Goal: Information Seeking & Learning: Learn about a topic

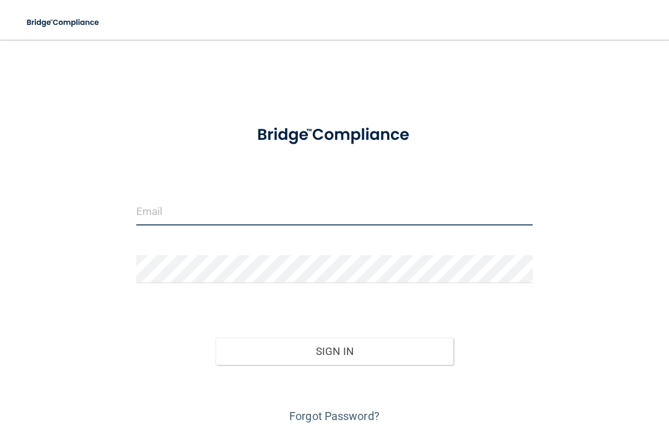
click at [266, 209] on input "email" at bounding box center [334, 212] width 397 height 28
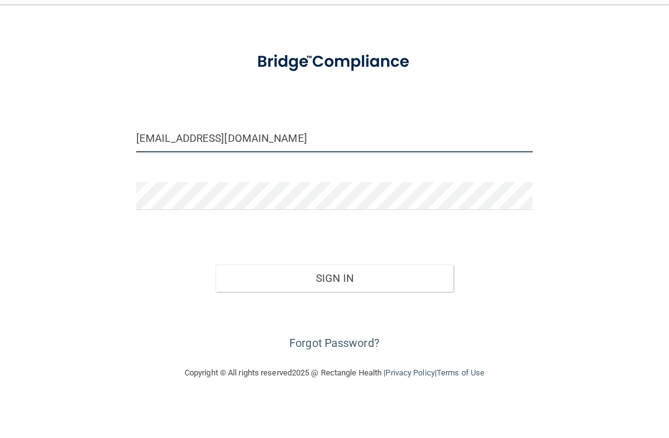
scroll to position [37, 0]
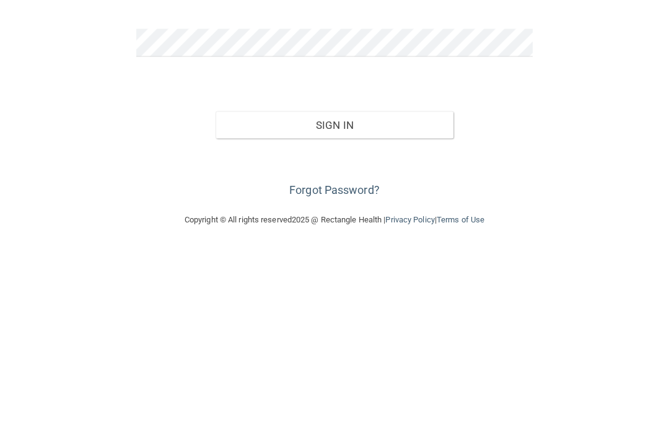
type input "[EMAIL_ADDRESS][DOMAIN_NAME]"
click at [368, 301] on button "Sign In" at bounding box center [335, 314] width 238 height 27
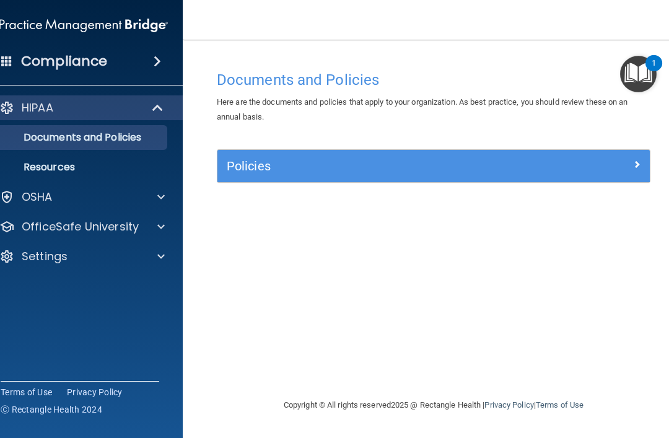
click at [640, 74] on img "Open Resource Center, 1 new notification" at bounding box center [638, 74] width 37 height 37
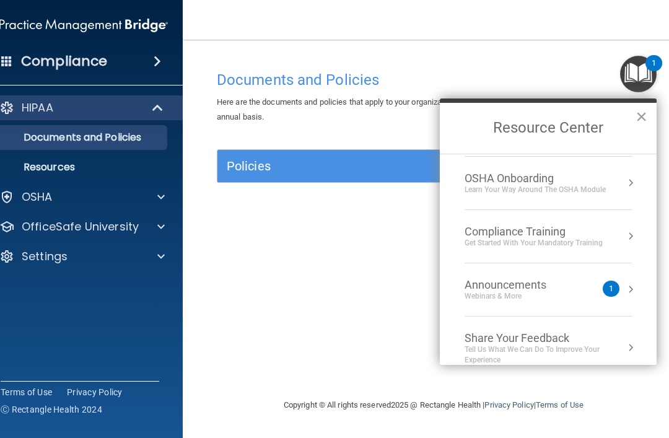
scroll to position [48, 0]
click at [632, 236] on button "Resource Center" at bounding box center [631, 238] width 12 height 12
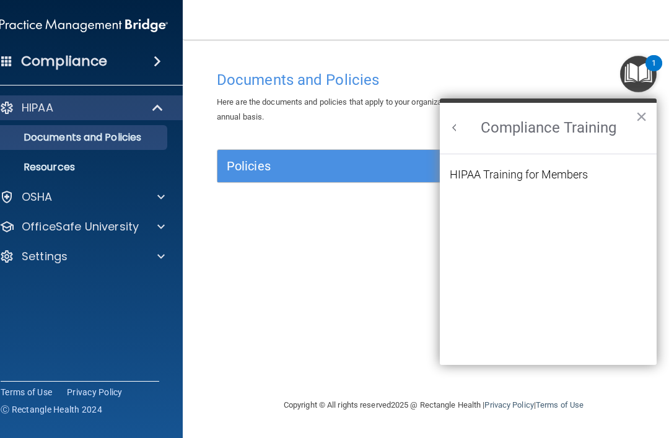
scroll to position [0, 0]
click at [566, 174] on div "HIPAA Training for Members" at bounding box center [519, 174] width 138 height 11
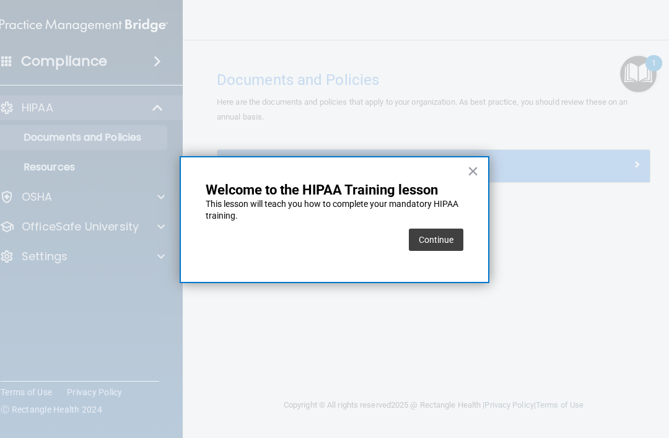
click at [439, 240] on button "Continue" at bounding box center [436, 240] width 55 height 22
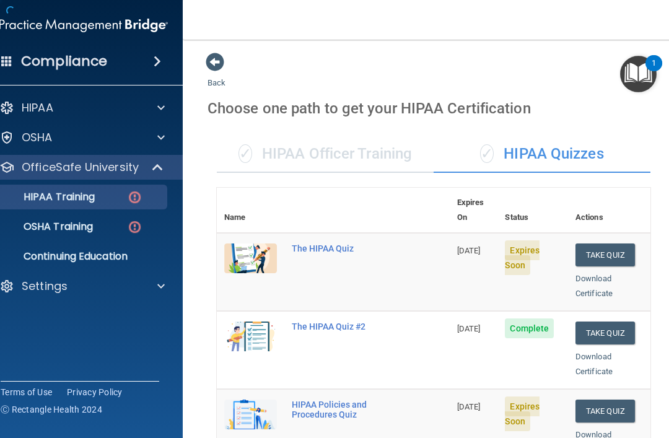
scroll to position [6, 0]
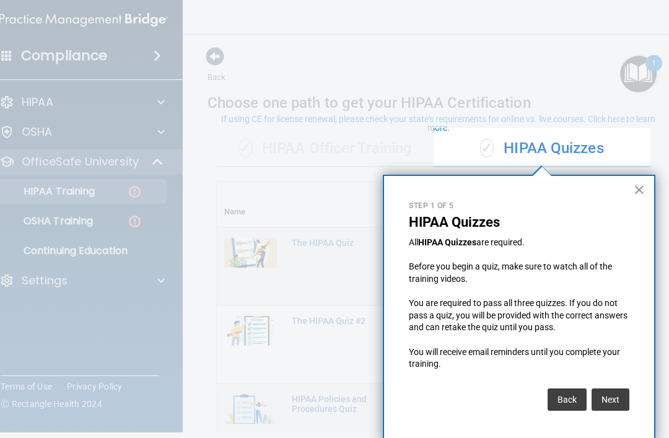
click at [638, 195] on button "×" at bounding box center [640, 190] width 12 height 20
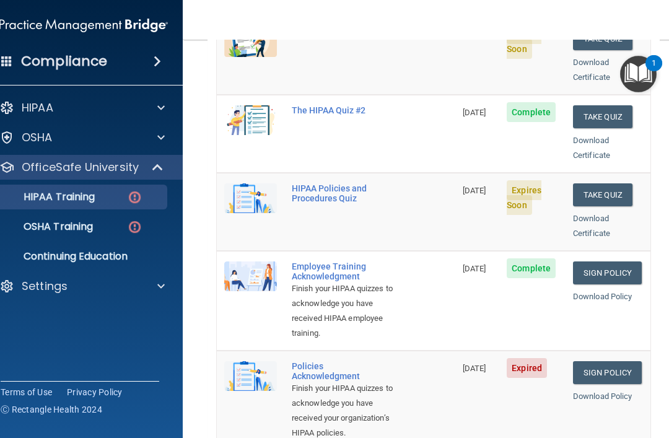
scroll to position [221, 0]
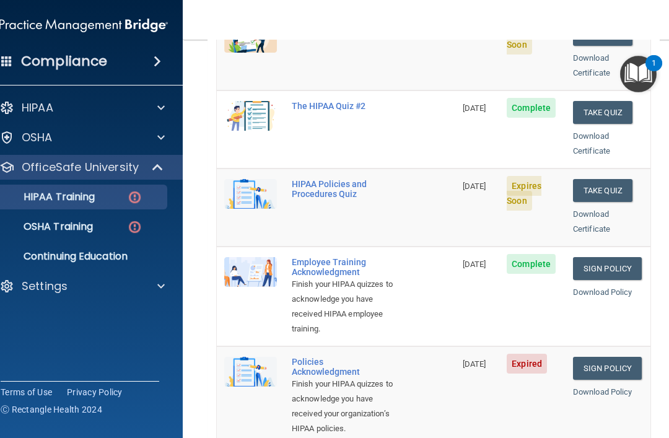
click at [617, 357] on link "Sign Policy" at bounding box center [607, 368] width 69 height 23
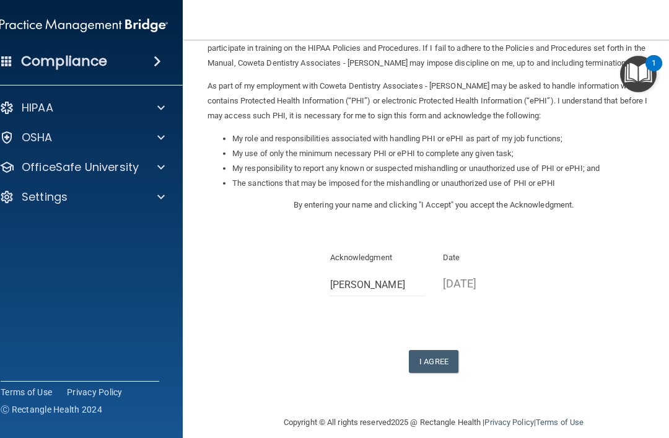
scroll to position [115, 0]
click at [440, 350] on button "I Agree" at bounding box center [434, 361] width 50 height 23
click at [441, 350] on button "I Agree" at bounding box center [434, 361] width 50 height 23
click at [440, 355] on button "I Agree" at bounding box center [434, 361] width 50 height 23
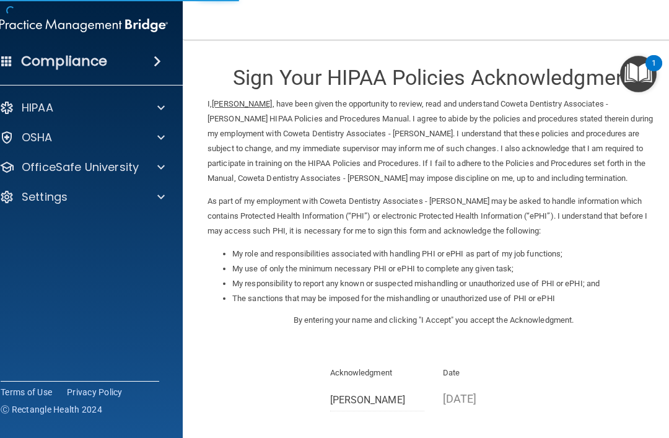
scroll to position [0, 0]
click at [164, 112] on span at bounding box center [160, 107] width 7 height 15
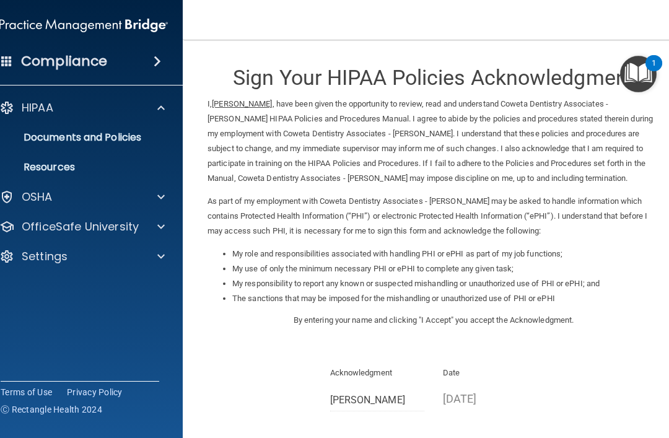
click at [132, 136] on p "Documents and Policies" at bounding box center [77, 137] width 169 height 12
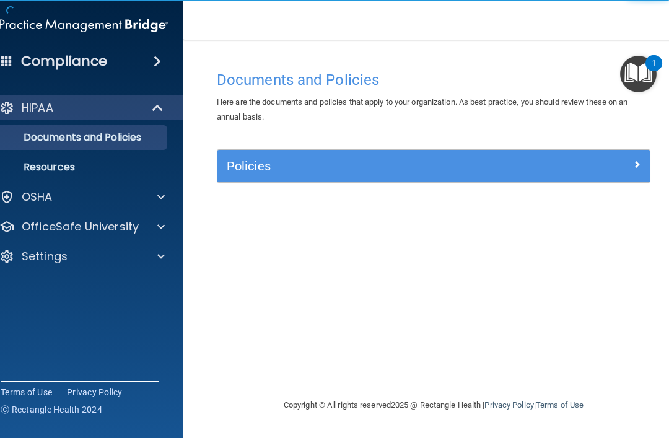
click at [649, 159] on div at bounding box center [596, 163] width 108 height 15
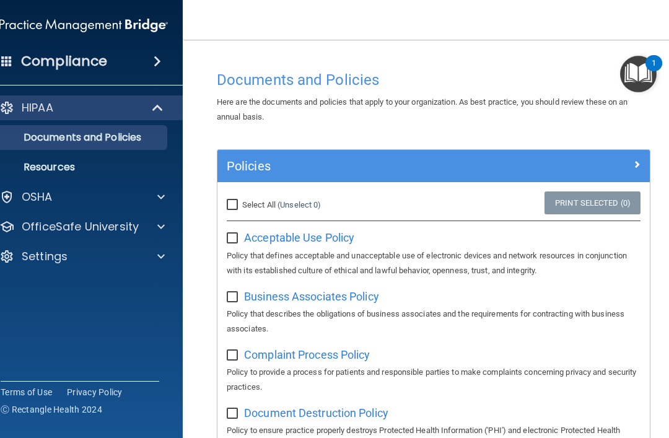
click at [645, 63] on img "Open Resource Center, 1 new notification" at bounding box center [638, 74] width 37 height 37
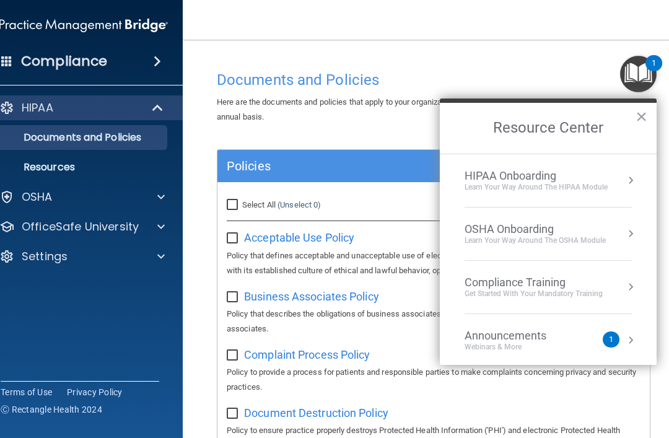
click at [631, 180] on button "Resource Center" at bounding box center [631, 180] width 12 height 12
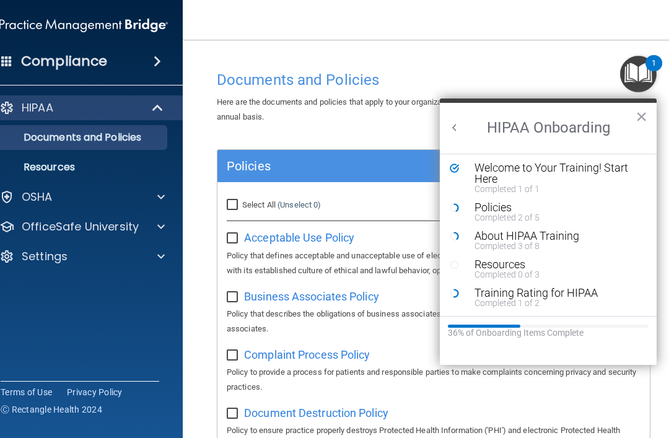
scroll to position [2, 0]
click at [633, 215] on div "Completed 2 of 5" at bounding box center [558, 217] width 166 height 9
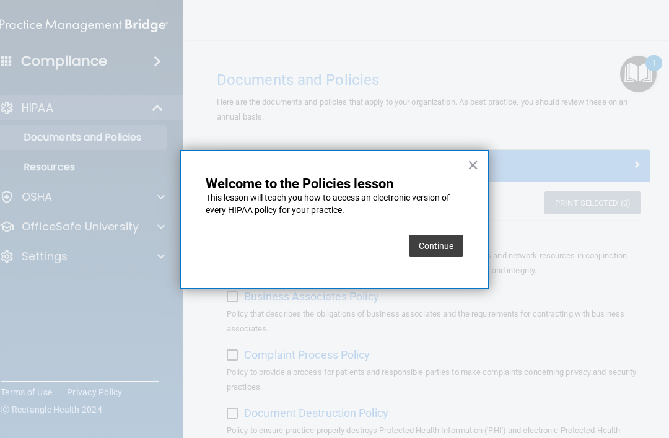
click at [443, 248] on button "Continue" at bounding box center [436, 246] width 55 height 22
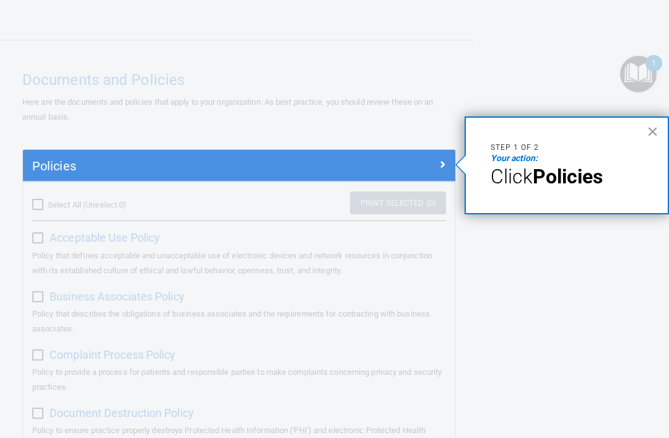
click at [648, 134] on button "×" at bounding box center [653, 131] width 12 height 20
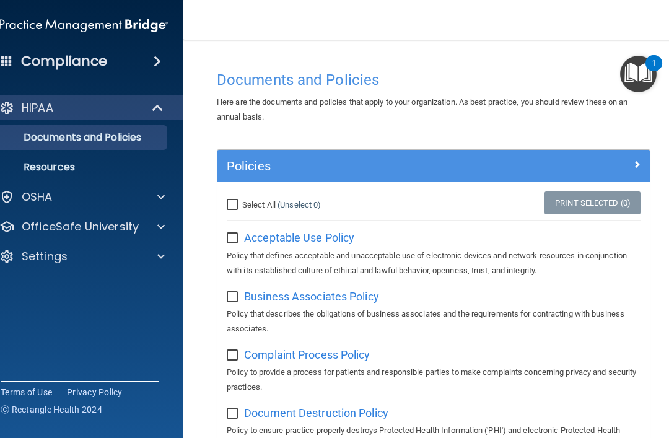
scroll to position [0, 0]
click at [154, 57] on span at bounding box center [157, 61] width 7 height 15
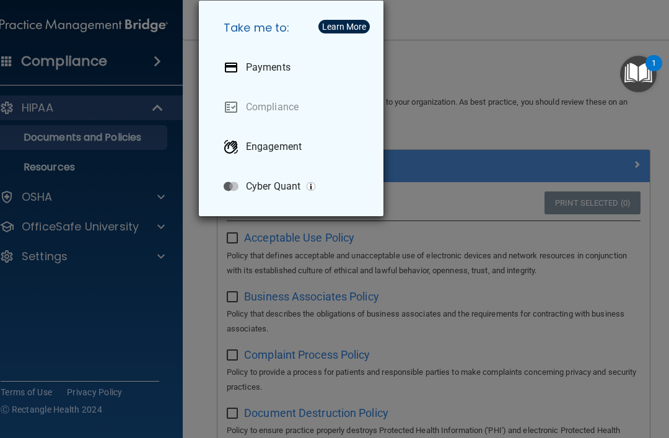
click at [467, 109] on div "Take me to: Payments Compliance Engagement Cyber Quant" at bounding box center [334, 219] width 669 height 438
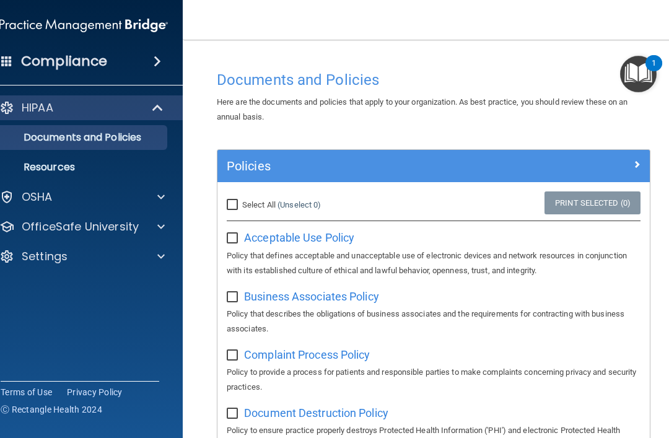
click at [56, 203] on div "OSHA" at bounding box center [67, 197] width 154 height 15
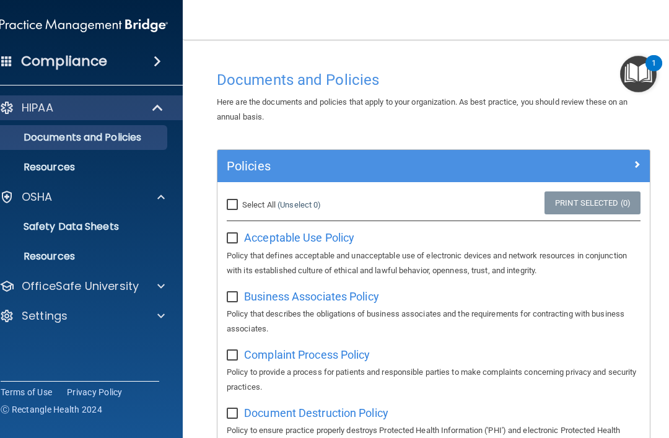
click at [160, 193] on span at bounding box center [160, 197] width 7 height 15
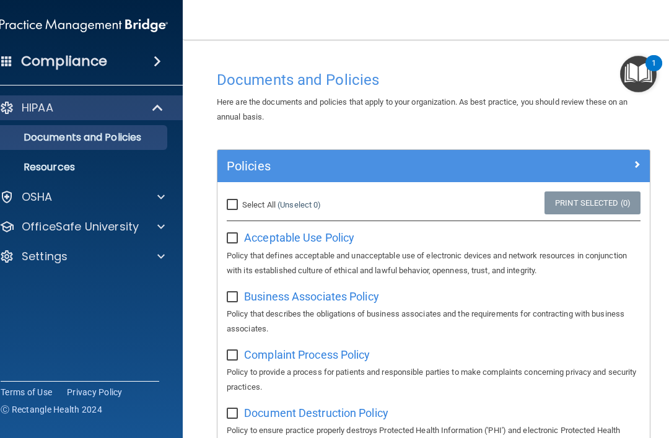
click at [159, 108] on span at bounding box center [159, 107] width 11 height 15
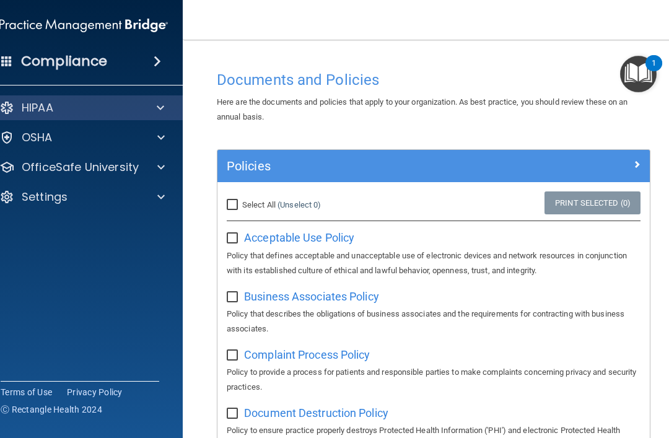
click at [163, 109] on span at bounding box center [160, 107] width 7 height 15
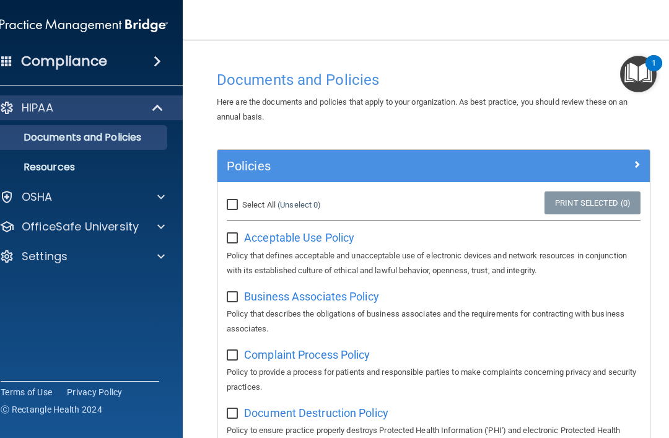
click at [75, 165] on p "Resources" at bounding box center [77, 167] width 169 height 12
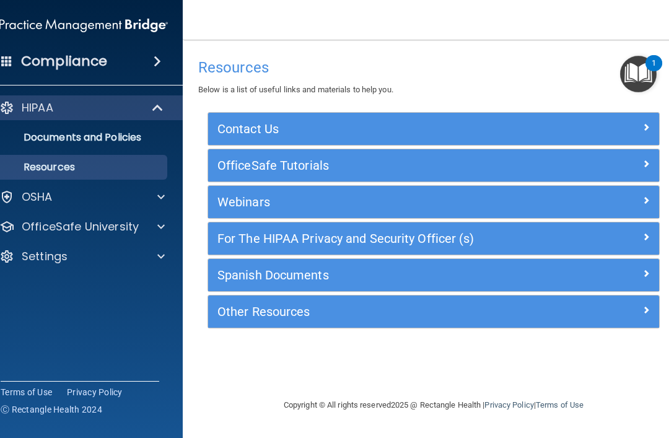
click at [130, 134] on p "Documents and Policies" at bounding box center [77, 137] width 169 height 12
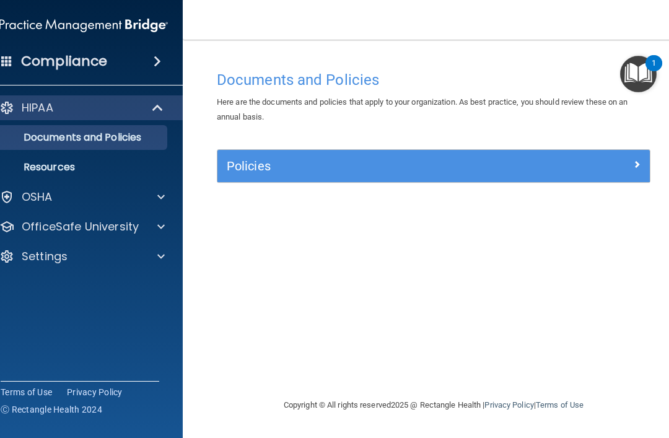
click at [640, 75] on img "Open Resource Center, 1 new notification" at bounding box center [638, 74] width 37 height 37
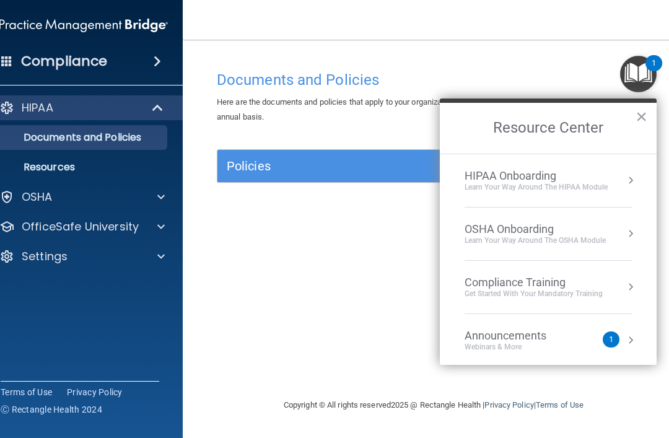
click at [632, 285] on button "Resource Center" at bounding box center [631, 287] width 12 height 12
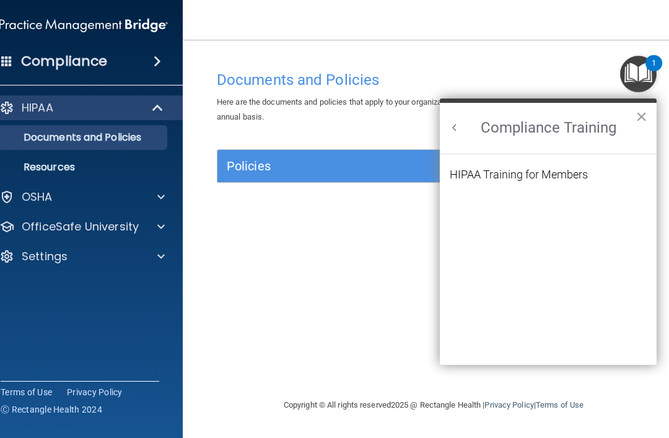
click at [564, 170] on div "HIPAA Training for Members" at bounding box center [519, 174] width 138 height 11
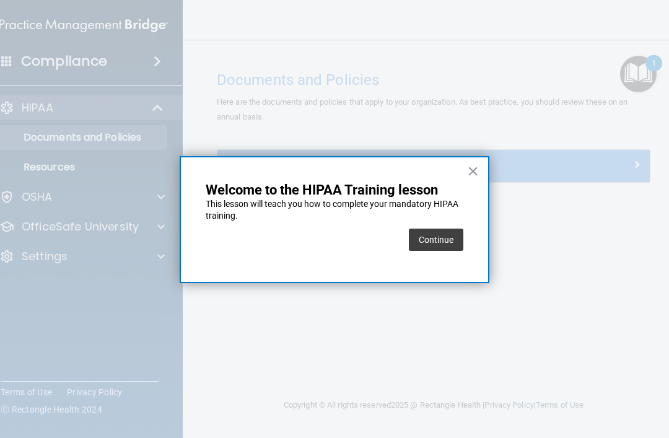
click at [434, 241] on button "Continue" at bounding box center [436, 240] width 55 height 22
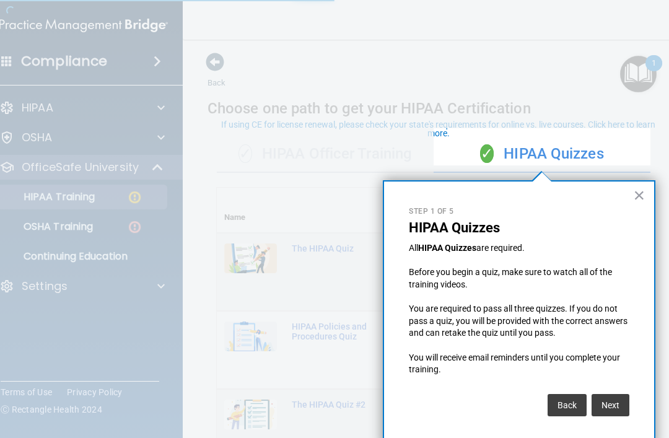
scroll to position [6, 0]
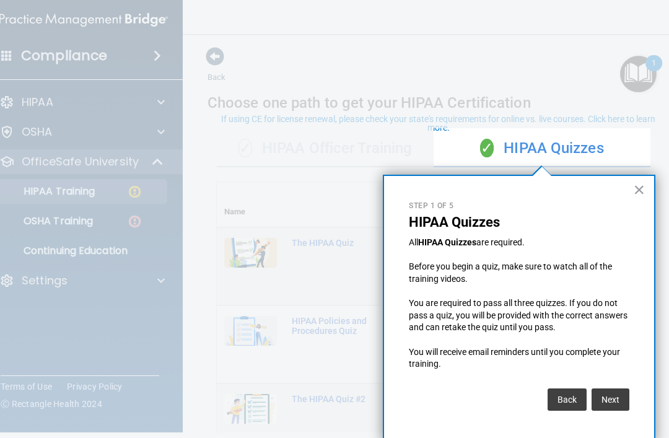
click at [634, 190] on button "×" at bounding box center [640, 190] width 12 height 20
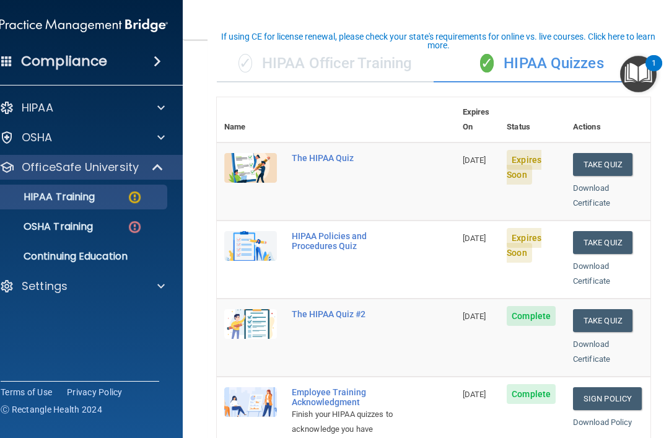
scroll to position [101, 0]
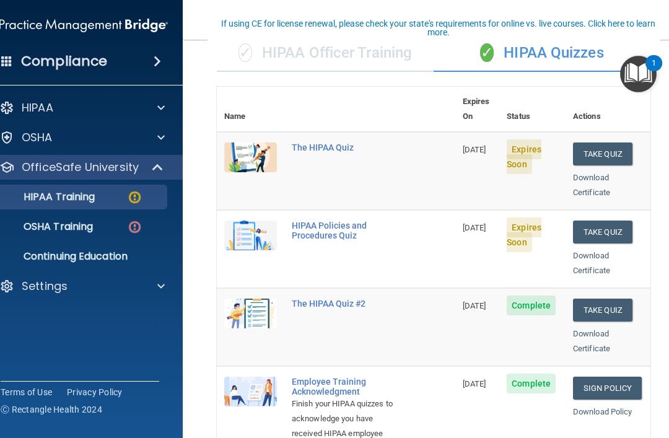
click at [610, 143] on button "Take Quiz" at bounding box center [602, 154] width 59 height 23
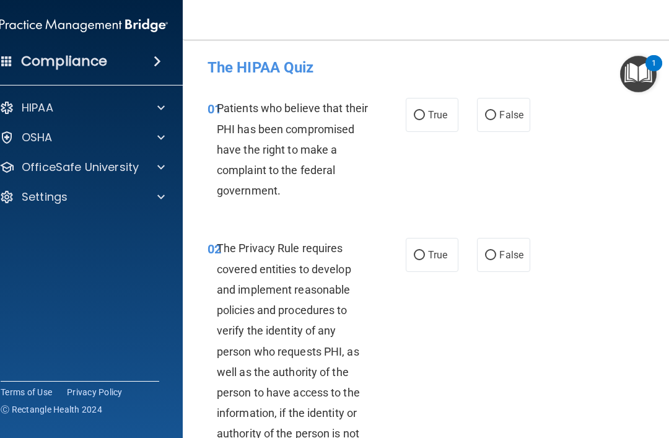
click at [425, 114] on input "True" at bounding box center [419, 115] width 11 height 9
radio input "true"
click at [423, 251] on input "True" at bounding box center [419, 255] width 11 height 9
radio input "true"
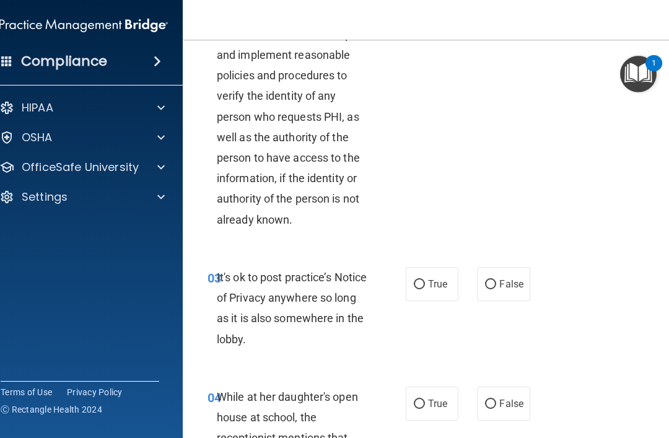
scroll to position [245, 0]
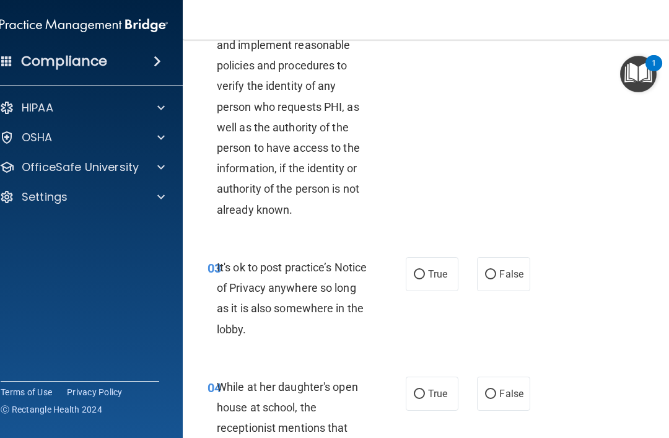
click at [494, 274] on input "False" at bounding box center [490, 274] width 11 height 9
radio input "true"
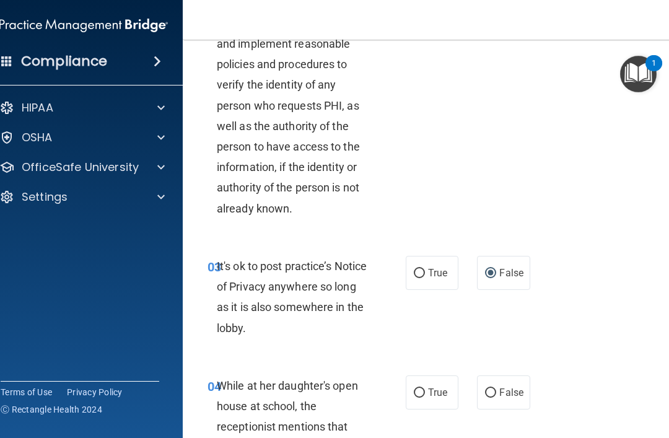
scroll to position [244, 0]
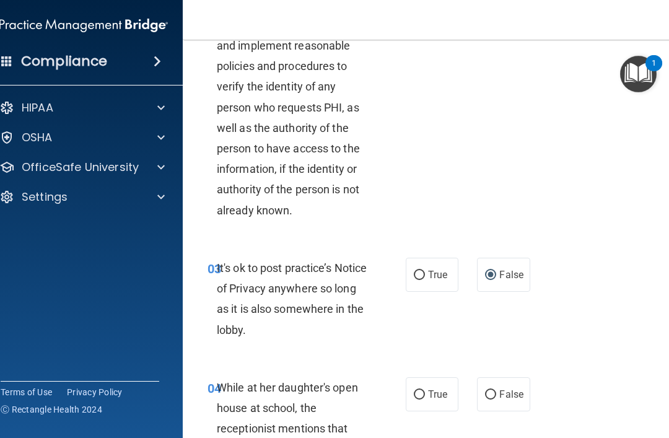
click at [493, 390] on input "False" at bounding box center [490, 394] width 11 height 9
radio input "true"
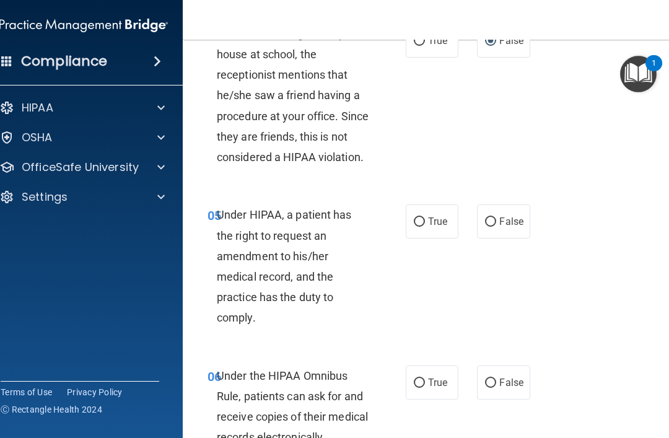
scroll to position [599, 0]
click at [495, 217] on input "False" at bounding box center [490, 221] width 11 height 9
radio input "true"
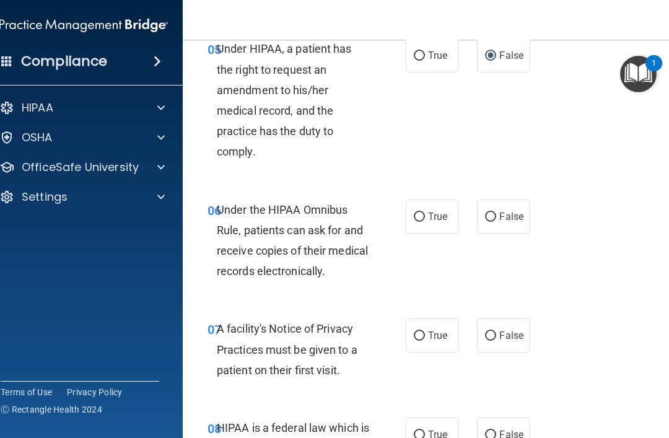
scroll to position [766, 0]
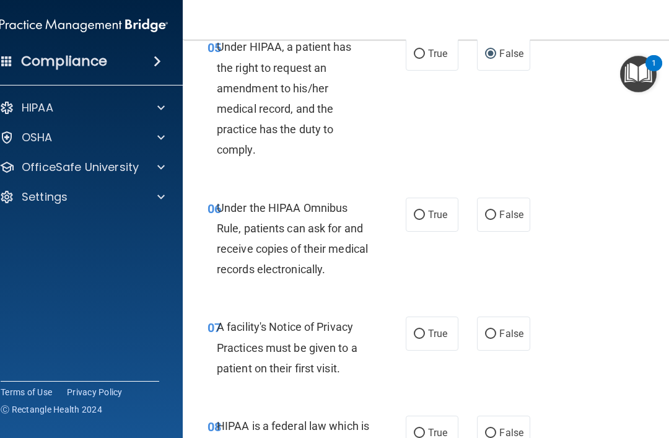
click at [427, 208] on label "True" at bounding box center [432, 215] width 53 height 34
click at [425, 211] on input "True" at bounding box center [419, 215] width 11 height 9
radio input "true"
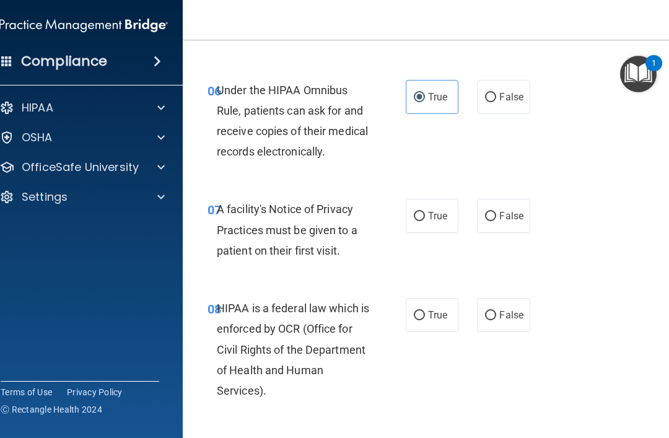
scroll to position [884, 0]
click at [423, 212] on input "True" at bounding box center [419, 216] width 11 height 9
radio input "true"
click at [424, 311] on input "True" at bounding box center [419, 315] width 11 height 9
radio input "true"
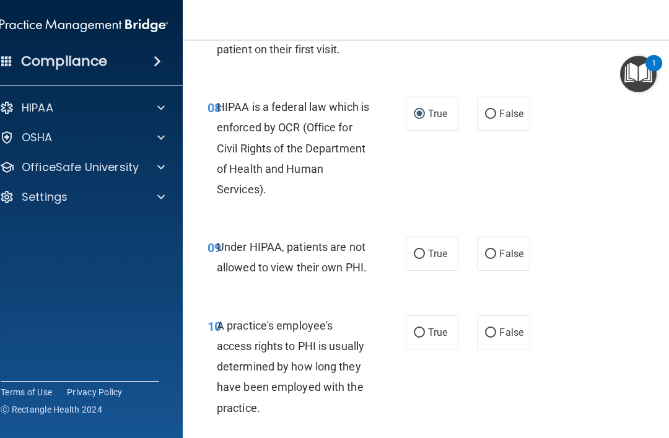
scroll to position [1086, 0]
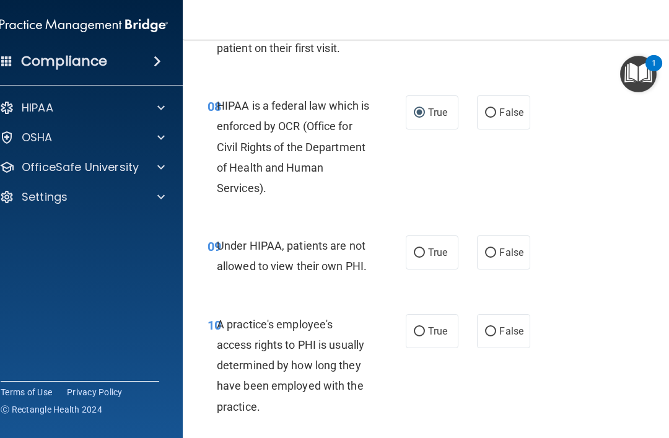
click at [422, 249] on input "True" at bounding box center [419, 253] width 11 height 9
radio input "true"
click at [422, 327] on input "True" at bounding box center [419, 331] width 11 height 9
radio input "true"
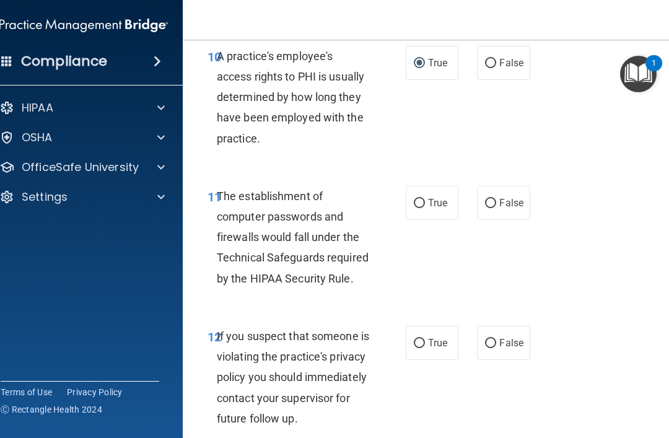
scroll to position [1355, 0]
click at [421, 198] on input "True" at bounding box center [419, 202] width 11 height 9
radio input "true"
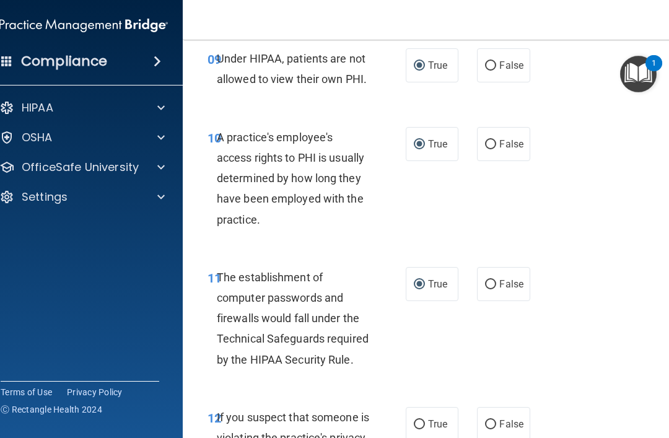
scroll to position [1256, 0]
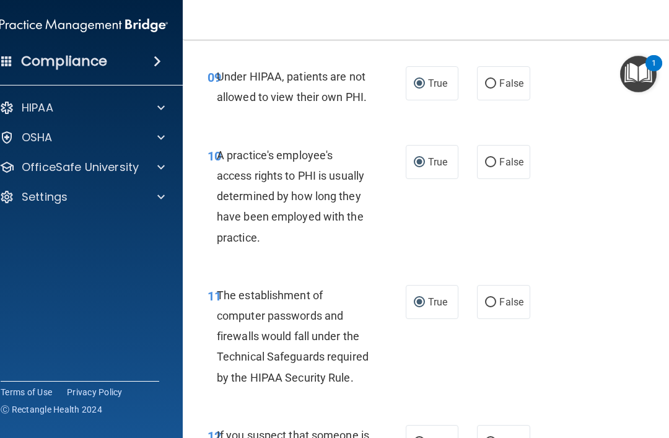
click at [497, 72] on label "False" at bounding box center [503, 83] width 53 height 34
click at [496, 79] on input "False" at bounding box center [490, 83] width 11 height 9
radio input "true"
radio input "false"
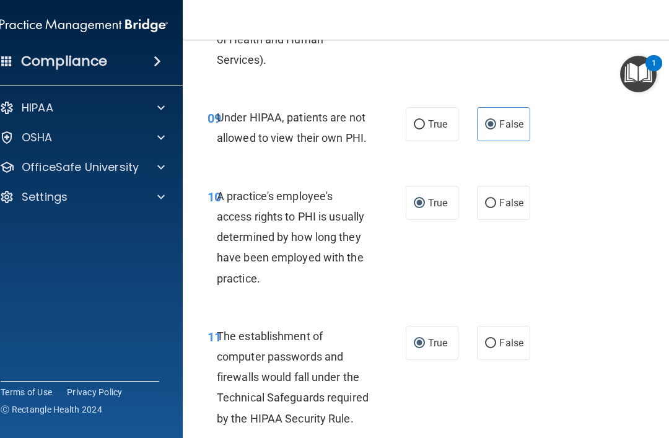
scroll to position [1216, 0]
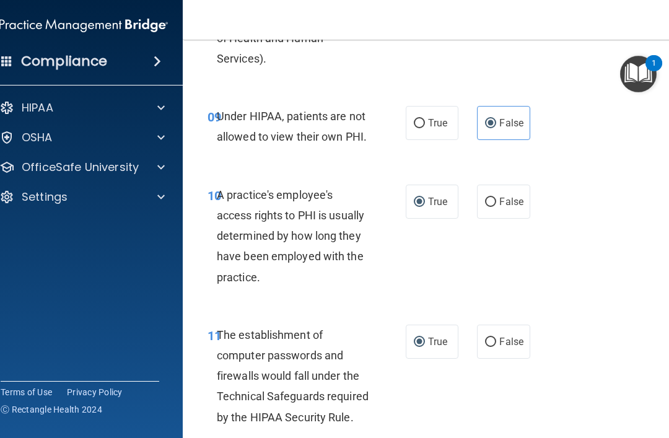
click at [495, 198] on input "False" at bounding box center [490, 202] width 11 height 9
radio input "true"
radio input "false"
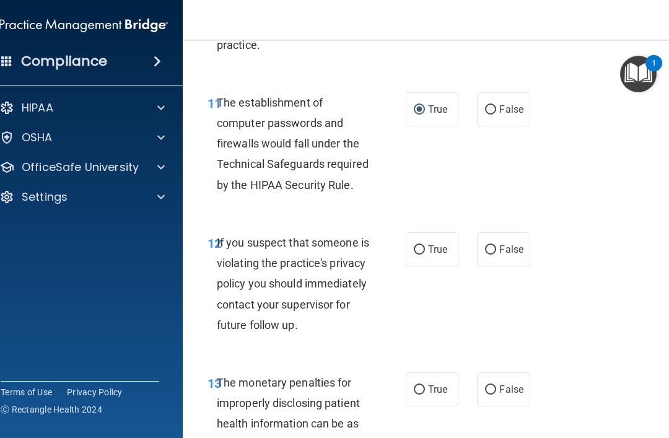
scroll to position [1449, 0]
click at [418, 245] on input "True" at bounding box center [419, 249] width 11 height 9
radio input "true"
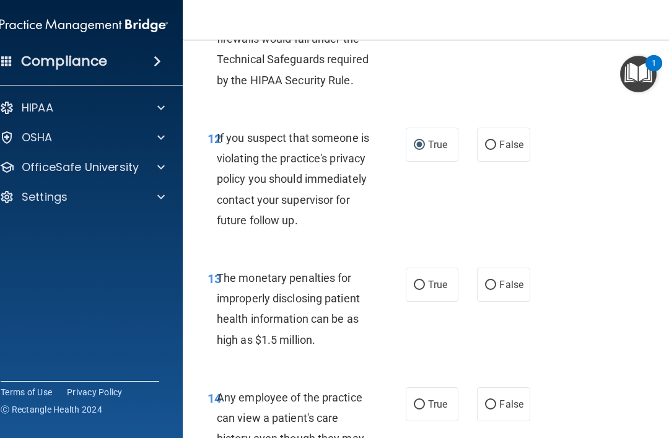
scroll to position [1555, 0]
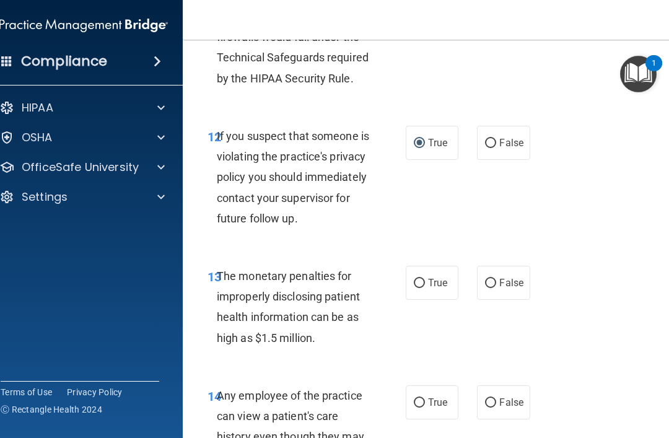
click at [425, 291] on label "True" at bounding box center [432, 283] width 53 height 34
click at [425, 288] on input "True" at bounding box center [419, 283] width 11 height 9
radio input "true"
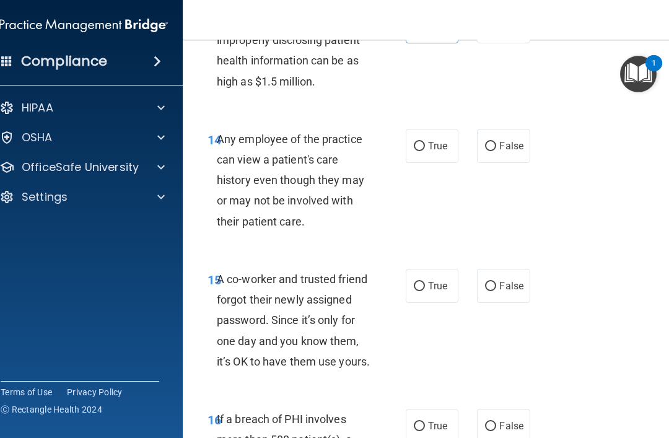
scroll to position [1833, 0]
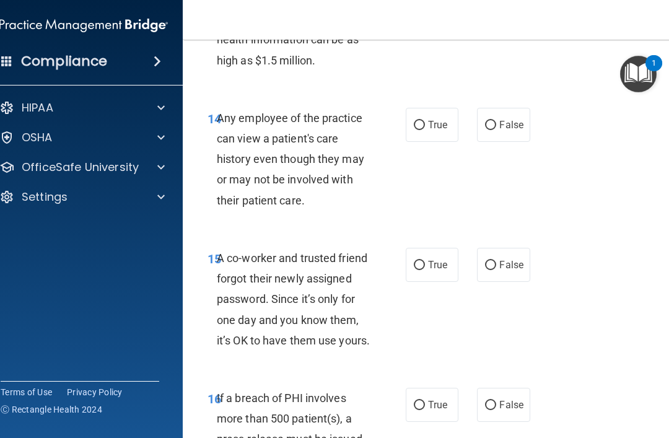
click at [491, 130] on input "False" at bounding box center [490, 125] width 11 height 9
radio input "true"
click at [496, 270] on input "False" at bounding box center [490, 265] width 11 height 9
radio input "true"
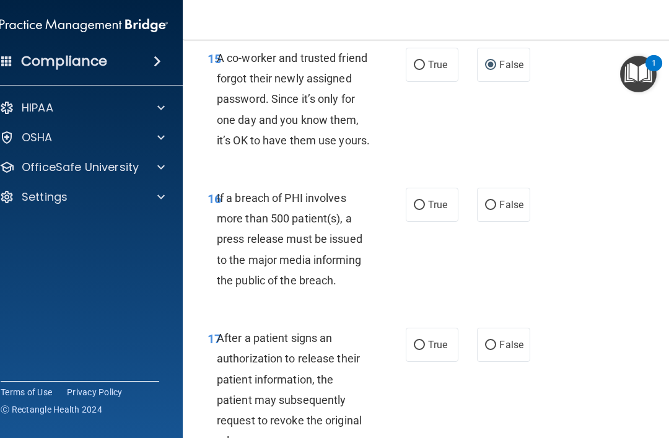
scroll to position [2040, 0]
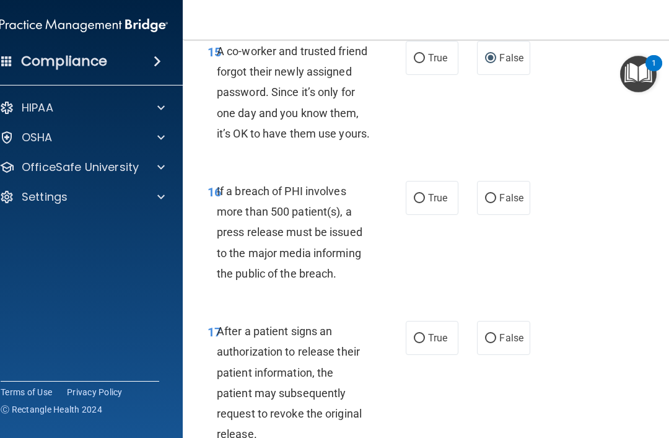
click at [415, 203] on input "True" at bounding box center [419, 198] width 11 height 9
radio input "true"
click at [423, 343] on input "True" at bounding box center [419, 338] width 11 height 9
radio input "true"
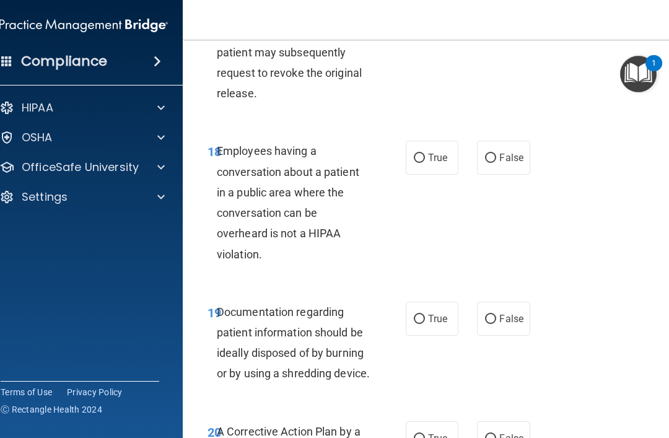
scroll to position [2382, 0]
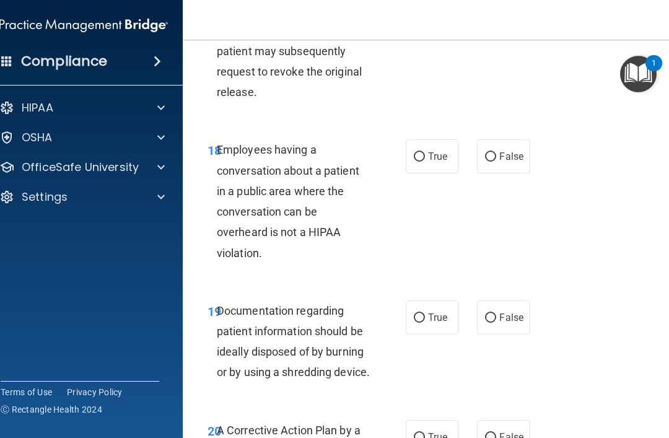
click at [490, 162] on input "False" at bounding box center [490, 156] width 11 height 9
radio input "true"
click at [425, 323] on input "True" at bounding box center [419, 318] width 11 height 9
radio input "true"
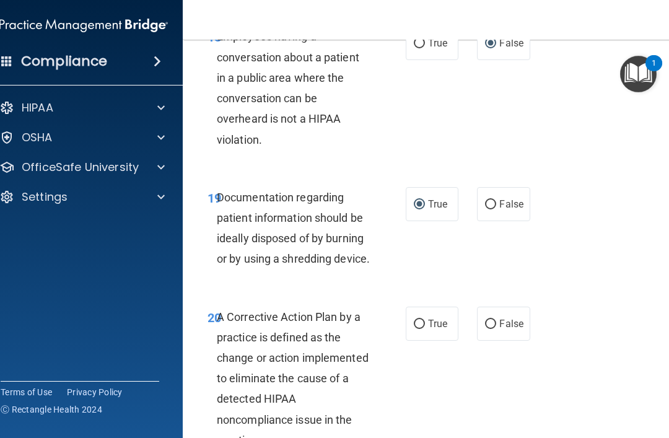
scroll to position [2496, 0]
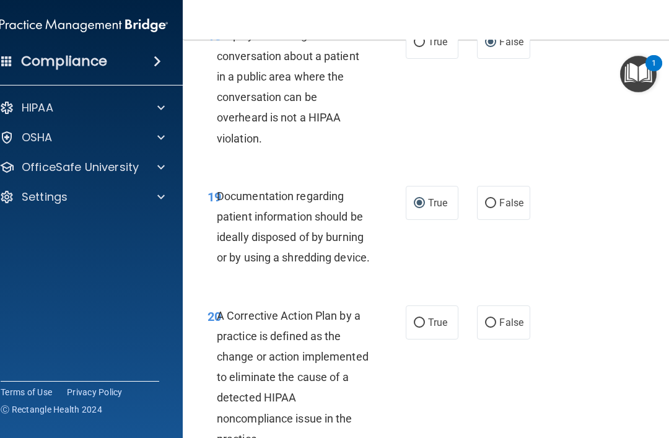
click at [424, 328] on input "True" at bounding box center [419, 323] width 11 height 9
radio input "true"
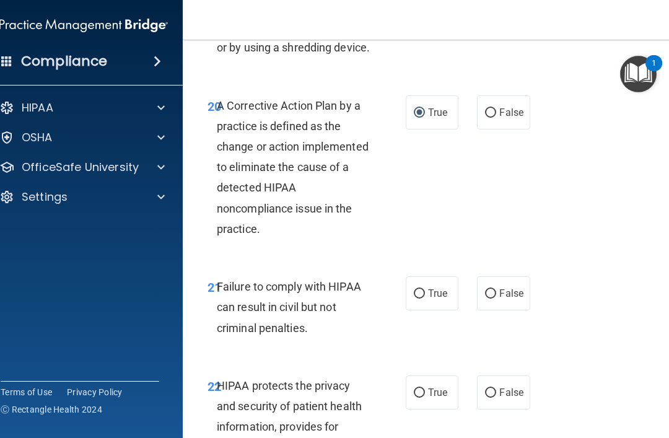
scroll to position [2715, 0]
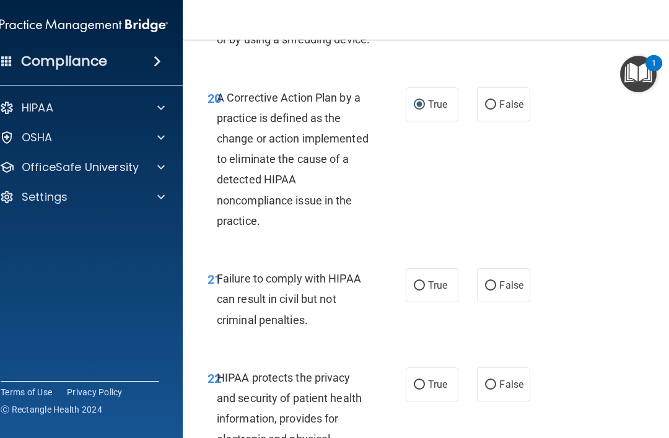
click at [489, 291] on input "False" at bounding box center [490, 285] width 11 height 9
radio input "true"
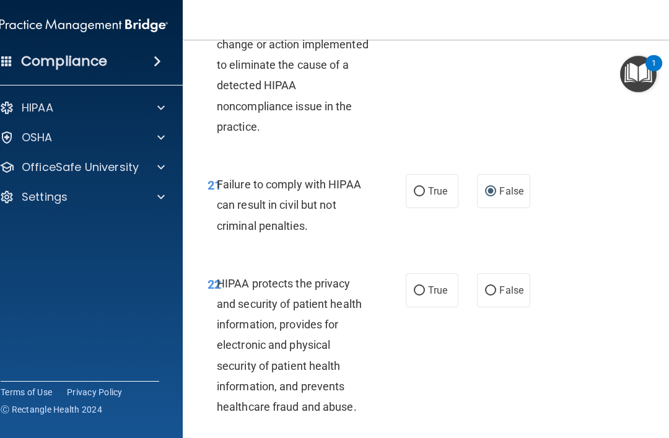
scroll to position [2810, 0]
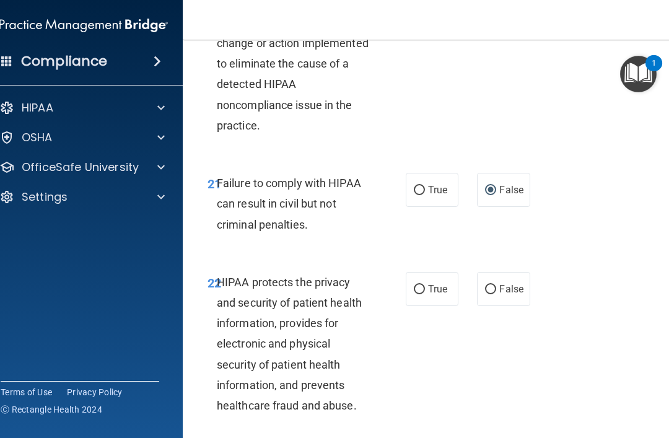
click at [417, 294] on input "True" at bounding box center [419, 289] width 11 height 9
radio input "true"
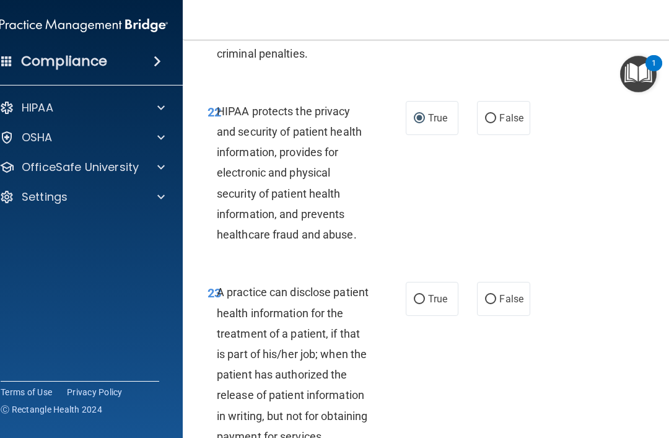
scroll to position [3009, 0]
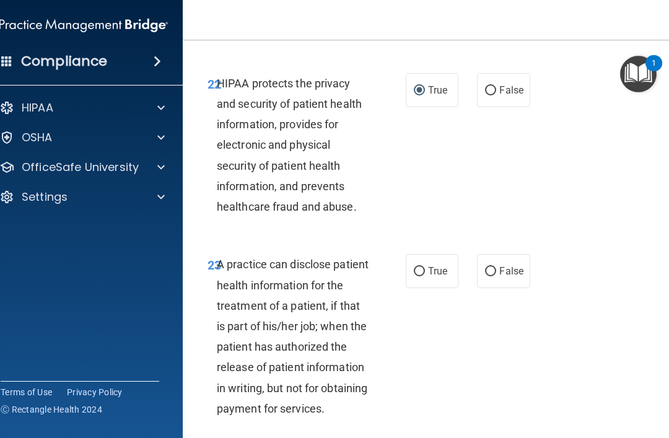
click at [491, 276] on input "False" at bounding box center [490, 271] width 11 height 9
radio input "true"
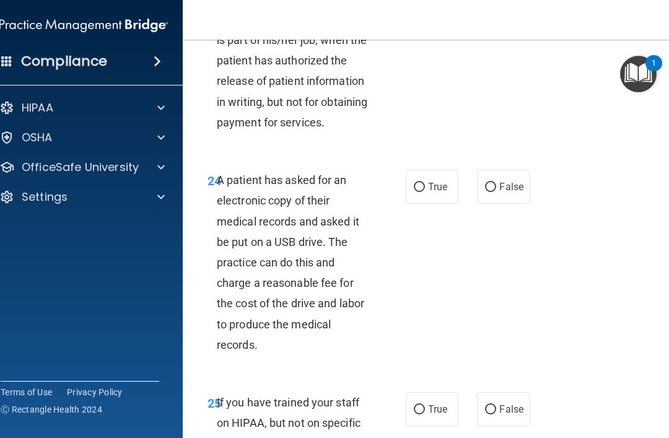
scroll to position [3296, 0]
click at [422, 203] on label "True" at bounding box center [432, 186] width 53 height 34
click at [422, 192] on input "True" at bounding box center [419, 186] width 11 height 9
radio input "true"
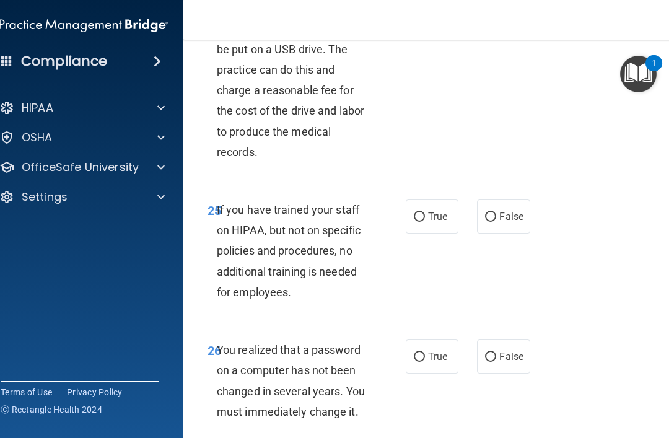
scroll to position [3509, 0]
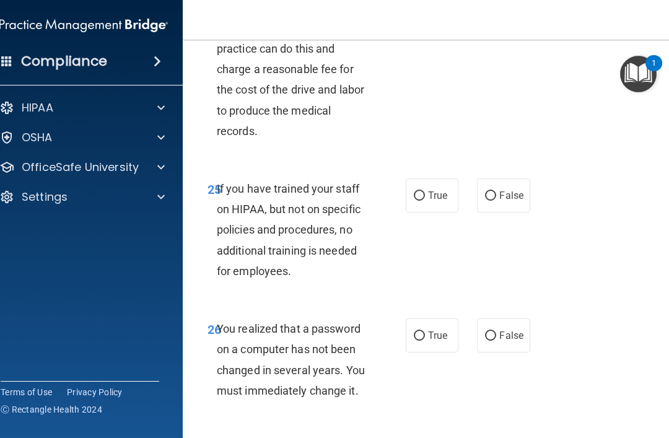
click at [487, 201] on input "False" at bounding box center [490, 196] width 11 height 9
radio input "true"
click at [425, 341] on input "True" at bounding box center [419, 336] width 11 height 9
radio input "true"
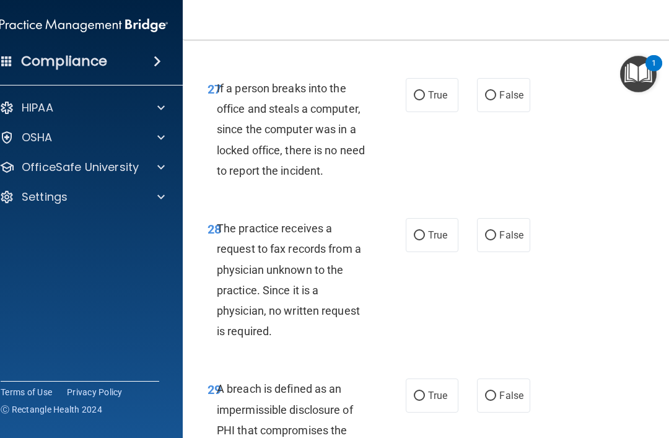
scroll to position [3897, 0]
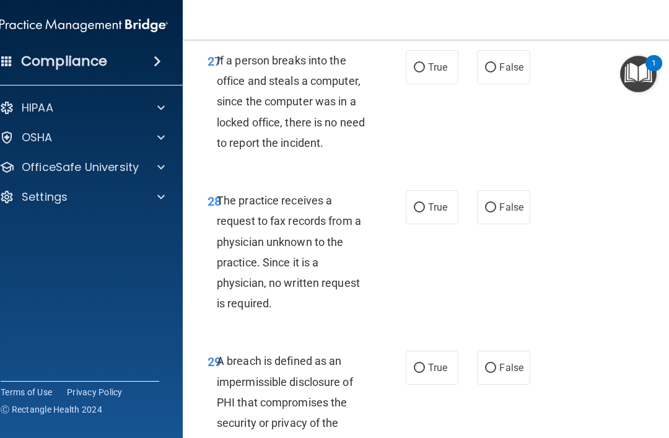
click at [487, 73] on input "False" at bounding box center [490, 67] width 11 height 9
radio input "true"
click at [495, 213] on input "False" at bounding box center [490, 207] width 11 height 9
radio input "true"
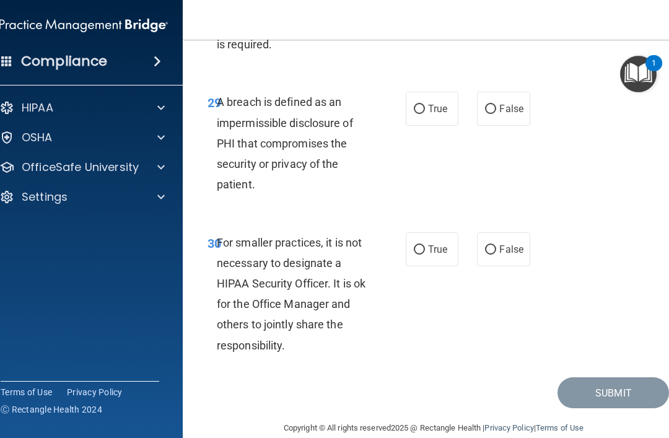
scroll to position [4164, 0]
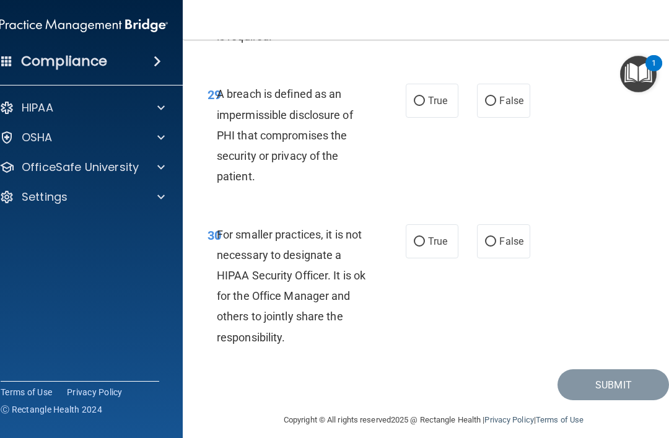
click at [423, 106] on input "True" at bounding box center [419, 101] width 11 height 9
radio input "true"
click at [500, 247] on span "False" at bounding box center [512, 242] width 24 height 12
click at [496, 247] on input "False" at bounding box center [490, 241] width 11 height 9
radio input "true"
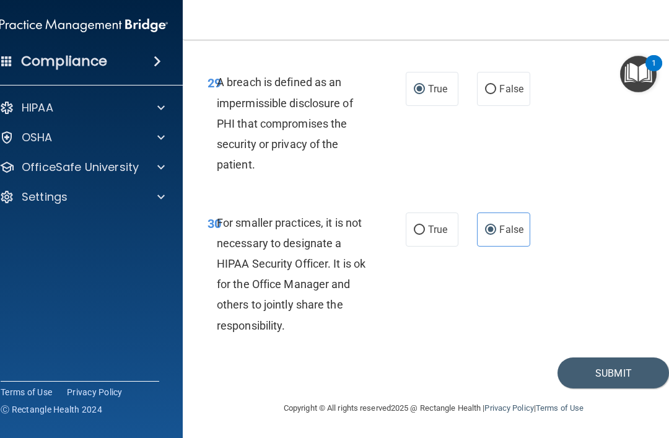
scroll to position [4235, 0]
click at [618, 372] on button "Submit" at bounding box center [614, 374] width 112 height 32
click at [614, 369] on button "Submit" at bounding box center [614, 374] width 112 height 32
click at [613, 380] on button "Submit" at bounding box center [614, 374] width 112 height 32
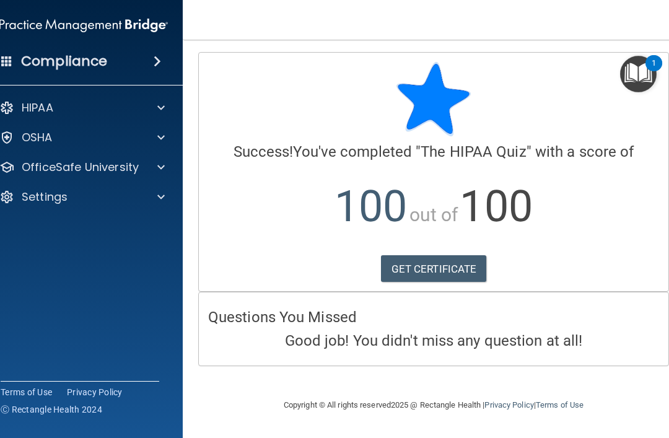
click at [629, 278] on div "GET CERTIFICATE" at bounding box center [433, 268] width 451 height 27
click at [160, 102] on span at bounding box center [160, 107] width 7 height 15
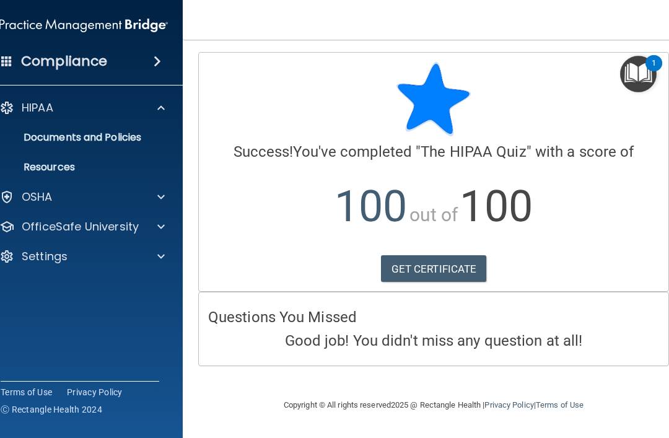
click at [133, 133] on p "Documents and Policies" at bounding box center [77, 137] width 169 height 12
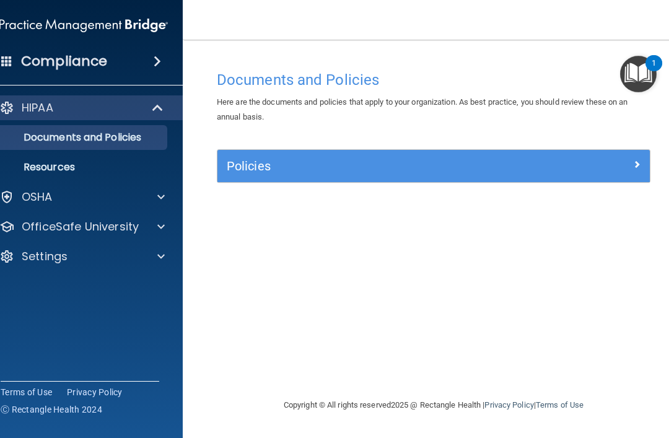
click at [648, 69] on img "Open Resource Center, 1 new notification" at bounding box center [638, 74] width 37 height 37
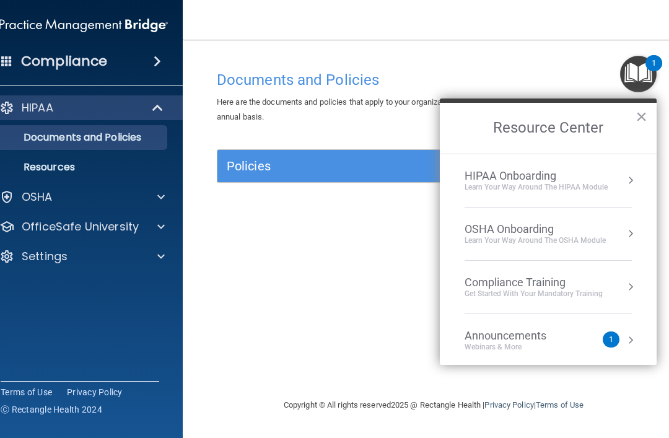
click at [622, 294] on div "Compliance Training Get Started with your mandatory training" at bounding box center [548, 287] width 167 height 23
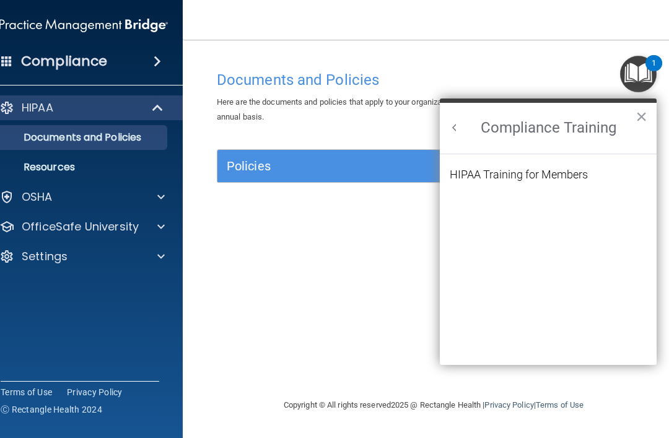
click at [578, 172] on div "HIPAA Training for Members" at bounding box center [519, 174] width 138 height 11
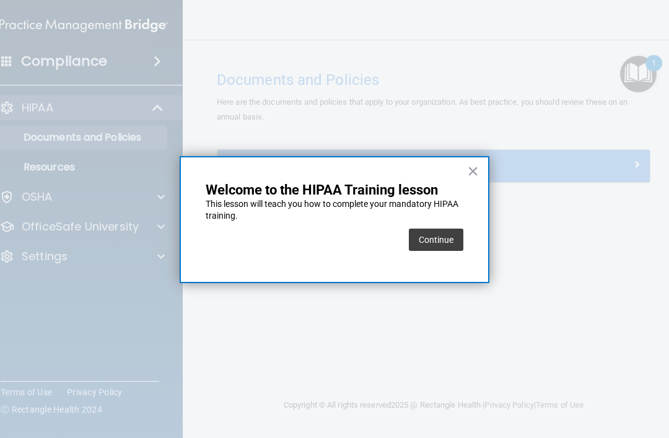
click at [443, 236] on button "Continue" at bounding box center [436, 240] width 55 height 22
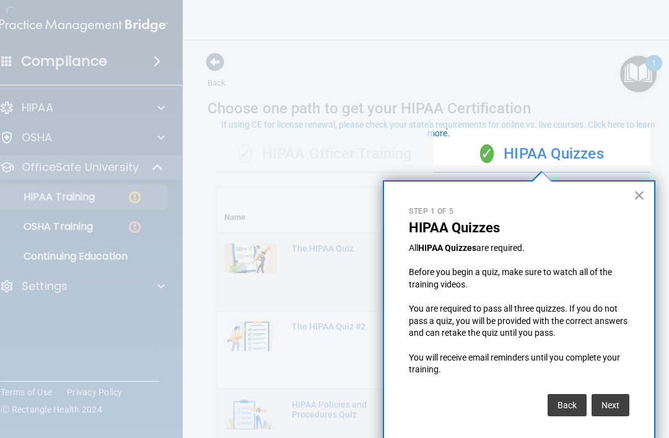
scroll to position [6, 0]
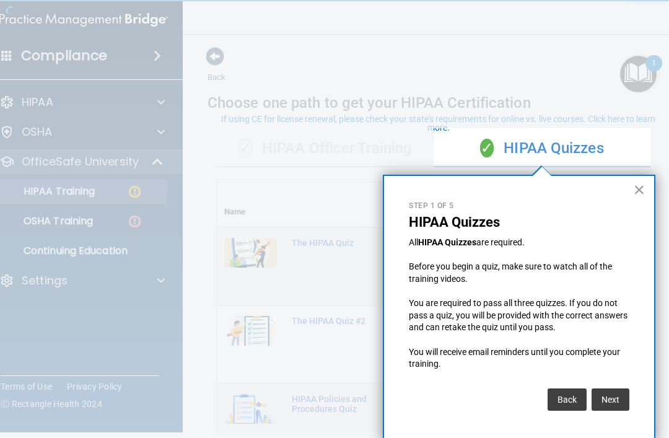
click at [643, 189] on button "×" at bounding box center [640, 190] width 12 height 20
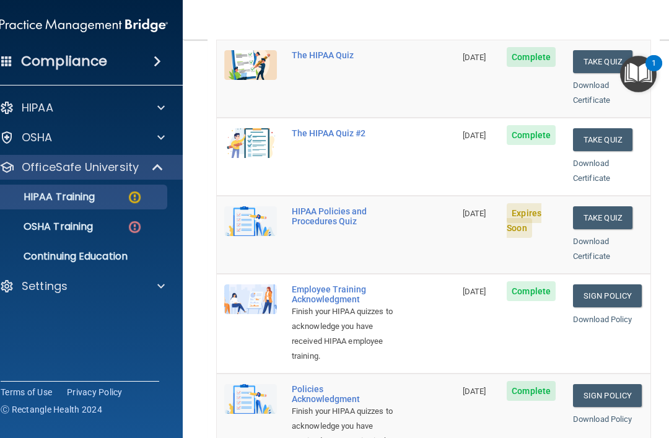
scroll to position [198, 0]
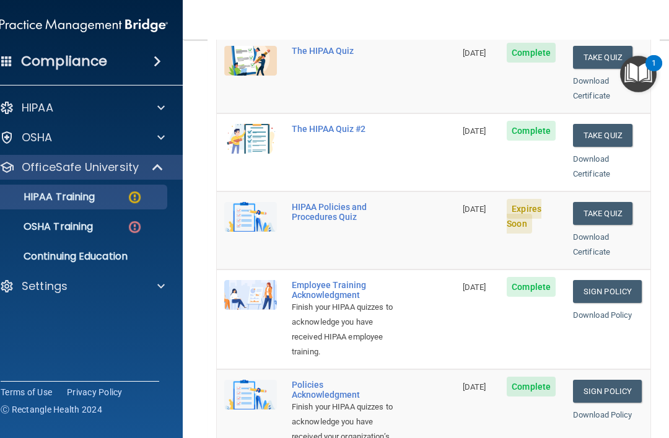
click at [610, 202] on button "Take Quiz" at bounding box center [602, 213] width 59 height 23
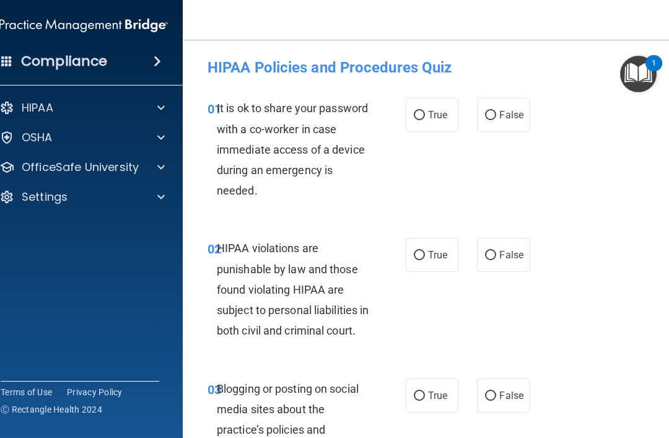
click at [493, 117] on input "False" at bounding box center [490, 115] width 11 height 9
radio input "true"
click at [423, 251] on input "True" at bounding box center [419, 255] width 11 height 9
radio input "true"
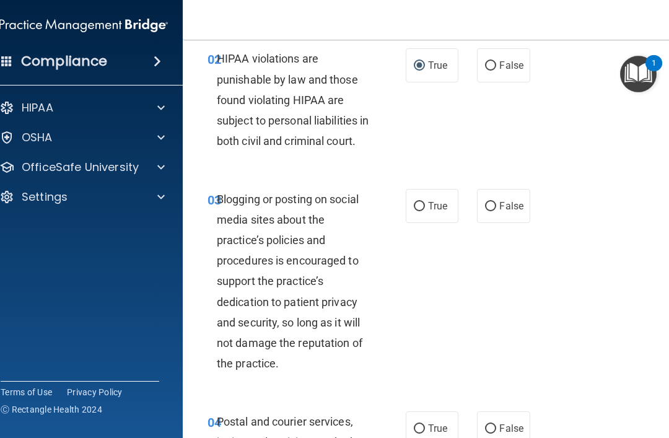
scroll to position [190, 0]
click at [498, 217] on label "False" at bounding box center [503, 205] width 53 height 34
click at [496, 211] on input "False" at bounding box center [490, 205] width 11 height 9
radio input "true"
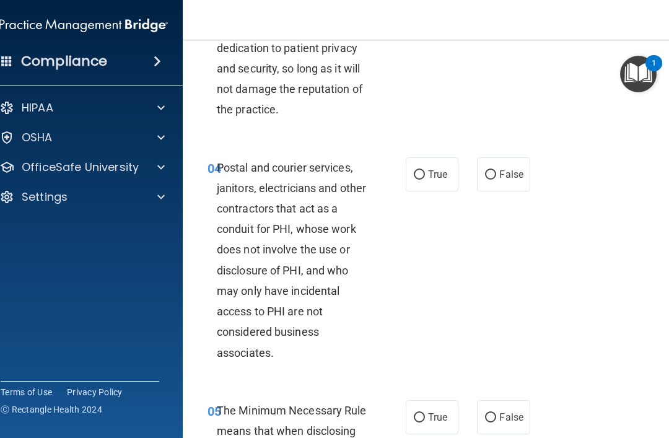
scroll to position [445, 0]
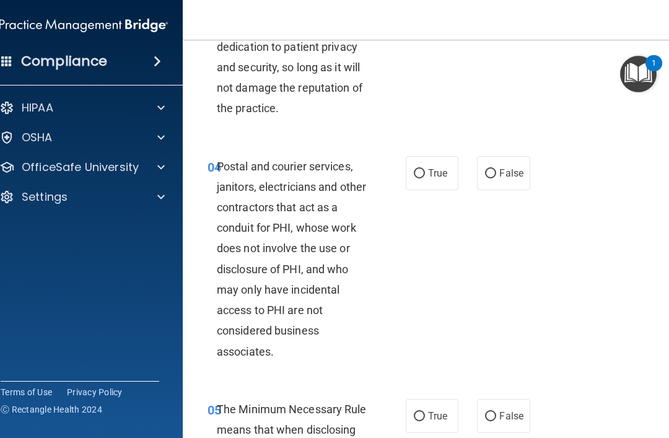
click at [426, 187] on label "True" at bounding box center [432, 173] width 53 height 34
click at [425, 178] on input "True" at bounding box center [419, 173] width 11 height 9
radio input "true"
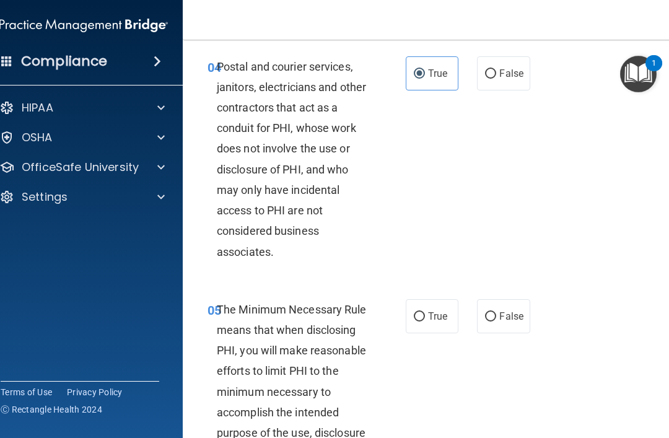
scroll to position [581, 0]
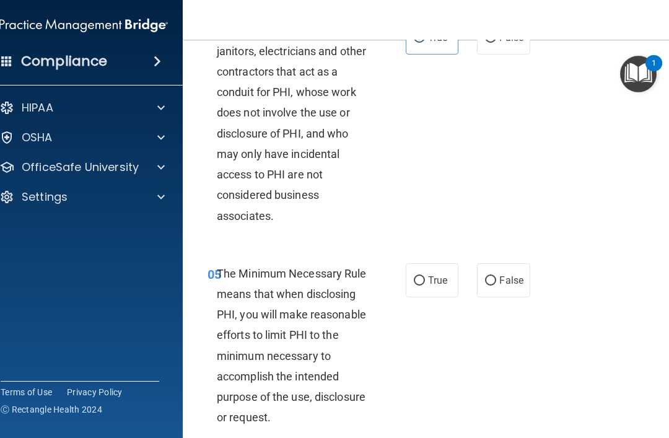
click at [423, 286] on input "True" at bounding box center [419, 280] width 11 height 9
radio input "true"
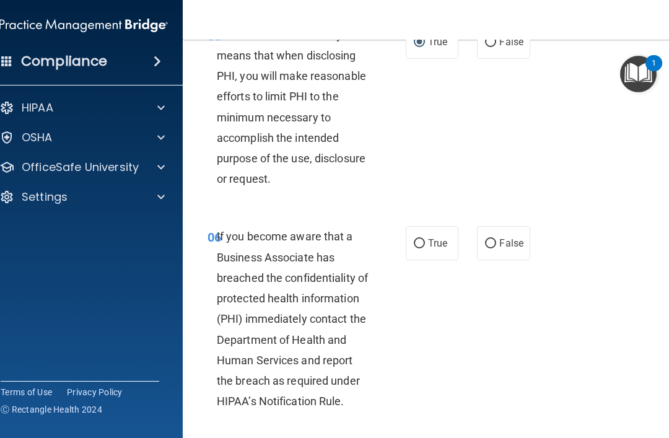
scroll to position [839, 0]
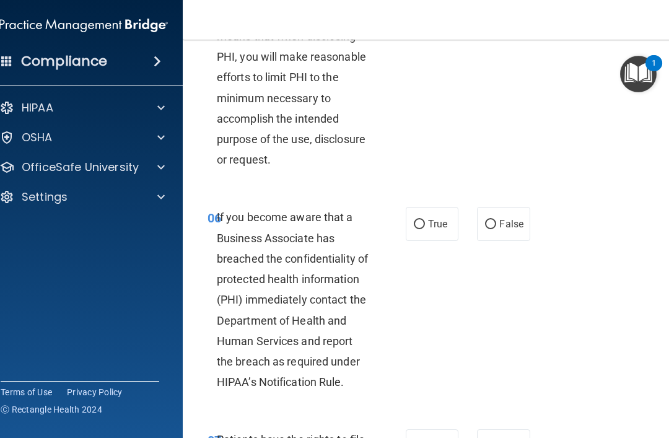
click at [490, 229] on input "False" at bounding box center [490, 224] width 11 height 9
radio input "true"
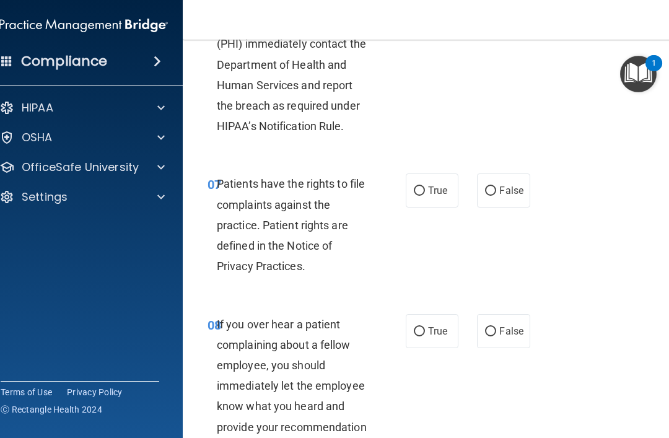
scroll to position [1098, 0]
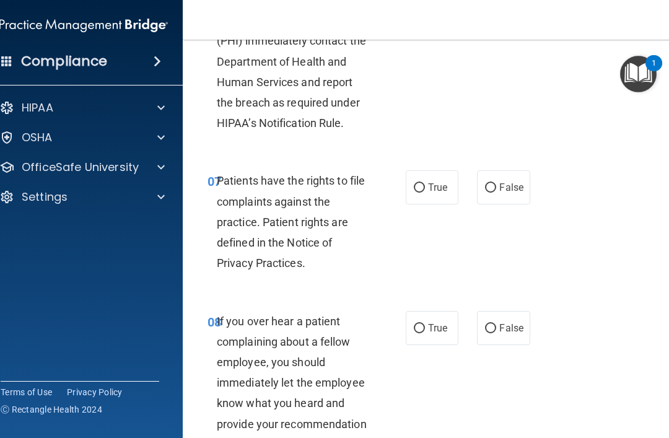
click at [421, 193] on input "True" at bounding box center [419, 187] width 11 height 9
radio input "true"
click at [491, 332] on label "False" at bounding box center [503, 328] width 53 height 34
click at [491, 332] on input "False" at bounding box center [490, 328] width 11 height 9
radio input "true"
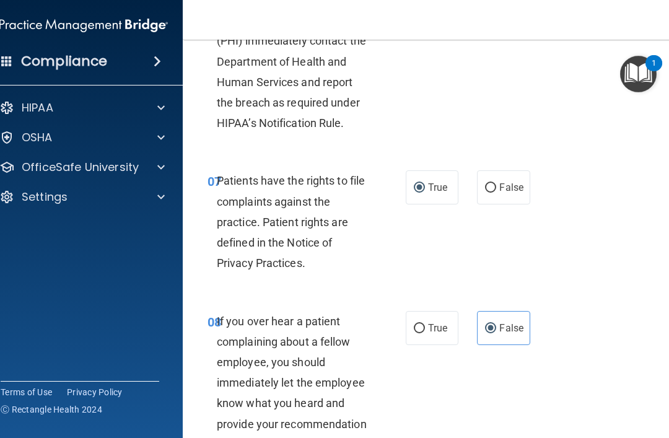
click at [580, 293] on div "07 Patients have the rights to file complaints against the practice. Patient ri…" at bounding box center [433, 225] width 471 height 140
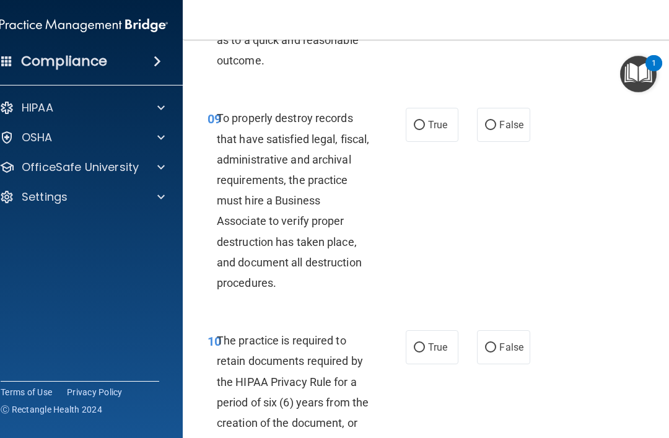
scroll to position [1504, 0]
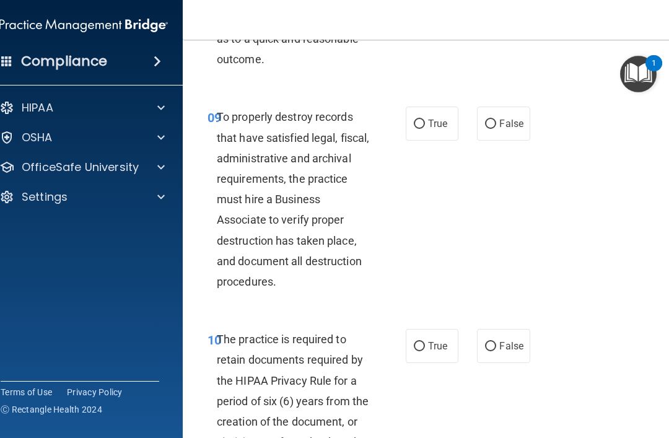
click at [480, 141] on label "False" at bounding box center [503, 124] width 53 height 34
click at [485, 129] on input "False" at bounding box center [490, 124] width 11 height 9
radio input "true"
click at [423, 351] on input "True" at bounding box center [419, 346] width 11 height 9
radio input "true"
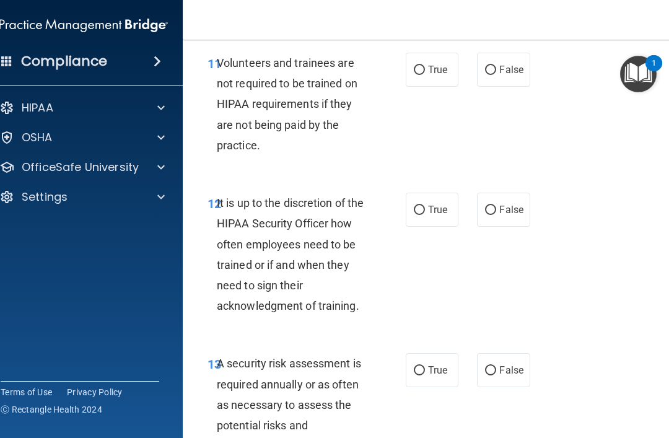
scroll to position [1985, 0]
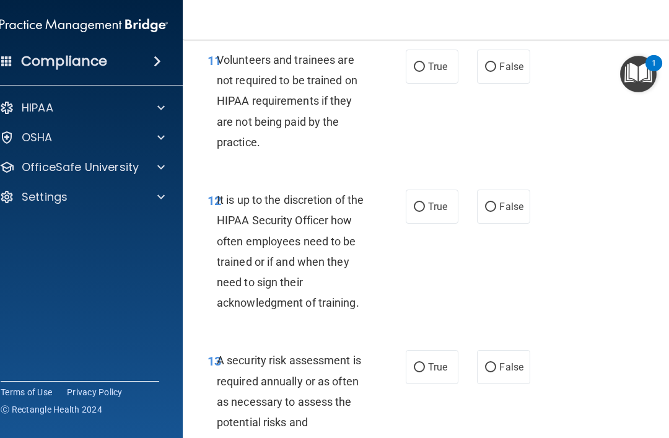
click at [495, 72] on input "False" at bounding box center [490, 67] width 11 height 9
radio input "true"
click at [492, 212] on input "False" at bounding box center [490, 207] width 11 height 9
radio input "true"
click at [426, 372] on label "True" at bounding box center [432, 367] width 53 height 34
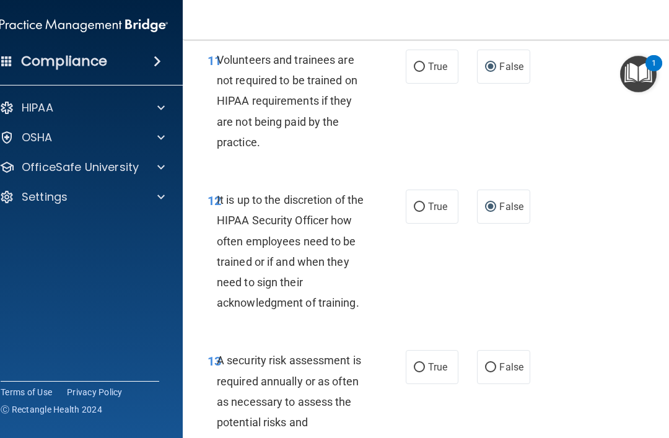
click at [425, 372] on input "True" at bounding box center [419, 367] width 11 height 9
radio input "true"
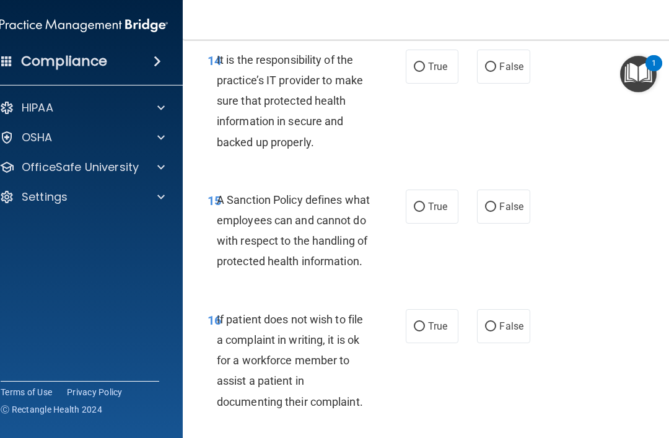
scroll to position [2449, 0]
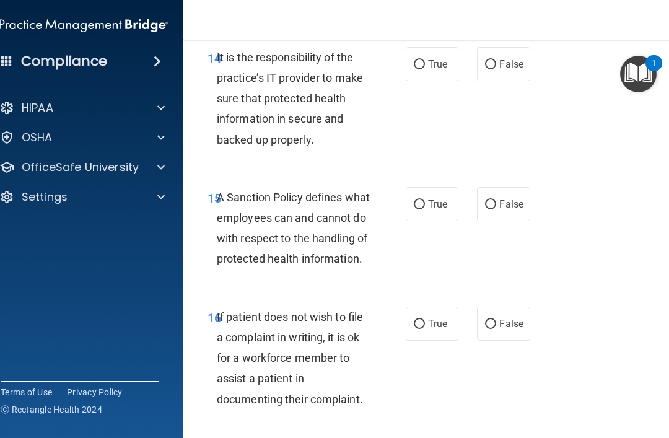
click at [495, 69] on input "False" at bounding box center [490, 64] width 11 height 9
radio input "true"
click at [492, 209] on input "False" at bounding box center [490, 204] width 11 height 9
radio input "true"
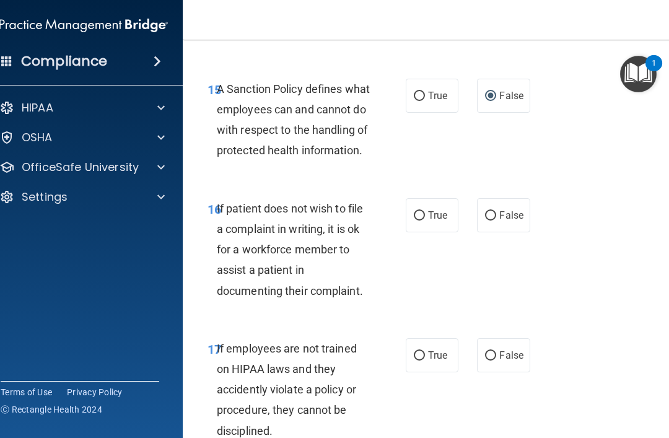
scroll to position [2566, 0]
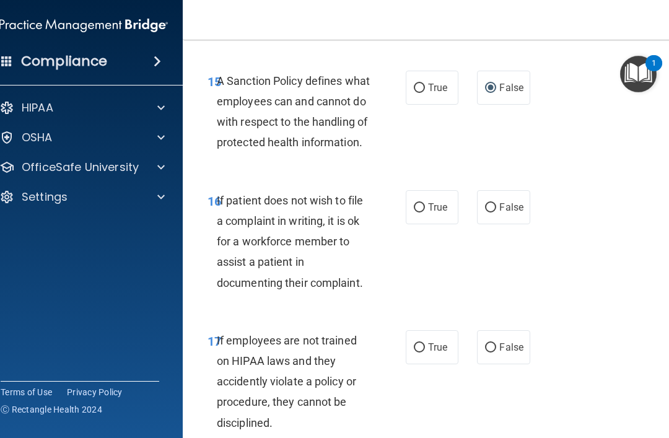
click at [429, 213] on span "True" at bounding box center [437, 207] width 19 height 12
click at [425, 213] on input "True" at bounding box center [419, 207] width 11 height 9
radio input "true"
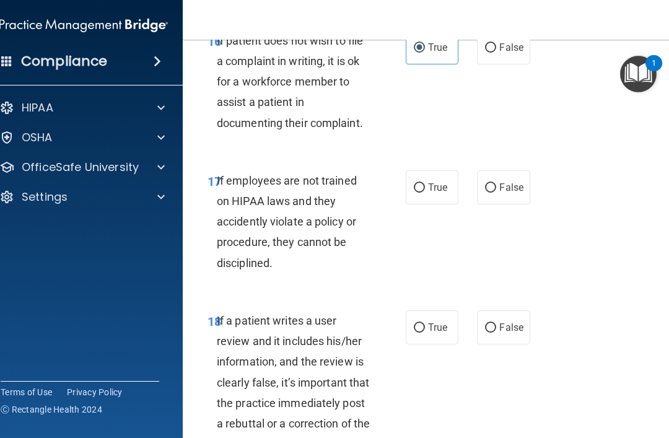
scroll to position [2727, 0]
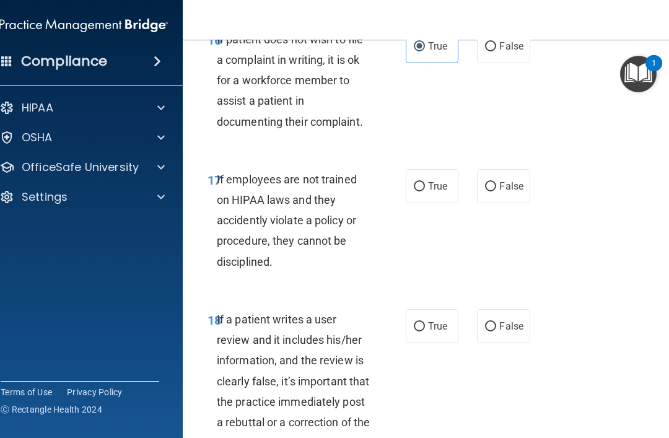
click at [490, 192] on input "False" at bounding box center [490, 186] width 11 height 9
radio input "true"
click at [496, 332] on input "False" at bounding box center [490, 326] width 11 height 9
radio input "true"
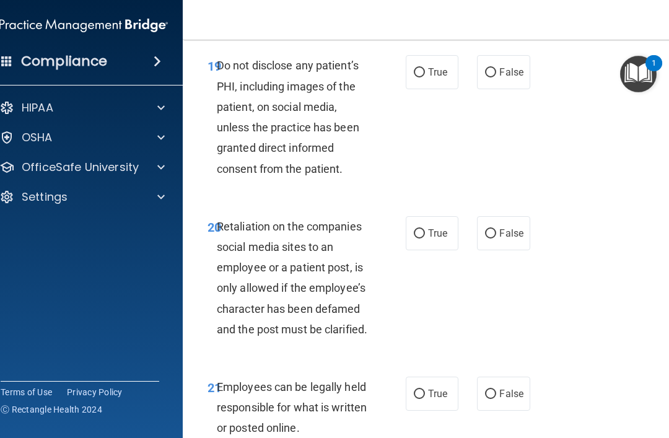
scroll to position [3172, 0]
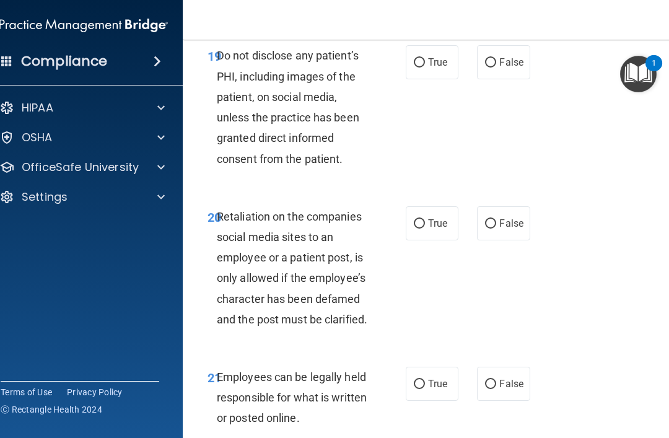
click at [420, 68] on input "True" at bounding box center [419, 62] width 11 height 9
radio input "true"
click at [491, 229] on input "False" at bounding box center [490, 223] width 11 height 9
radio input "true"
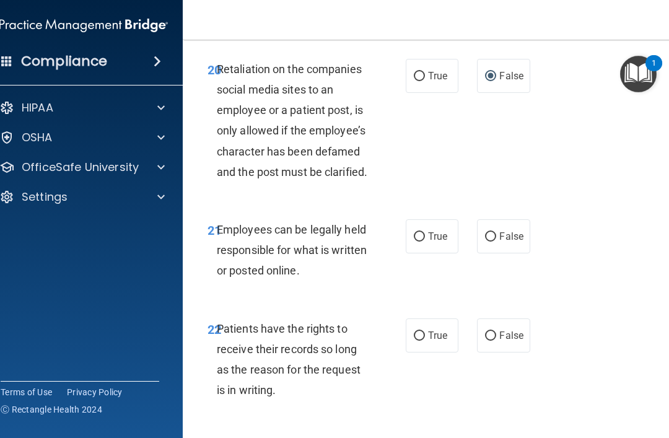
scroll to position [3321, 0]
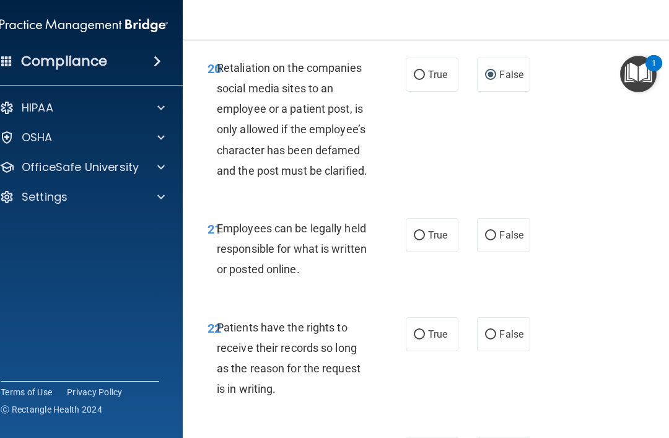
click at [423, 240] on input "True" at bounding box center [419, 235] width 11 height 9
radio input "true"
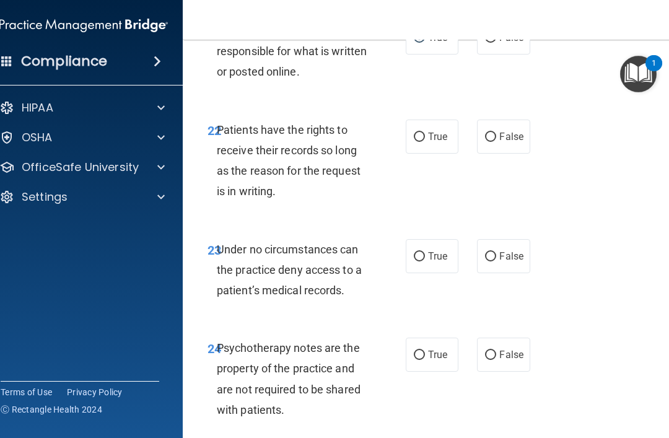
scroll to position [3519, 0]
click at [491, 141] on input "False" at bounding box center [490, 136] width 11 height 9
radio input "true"
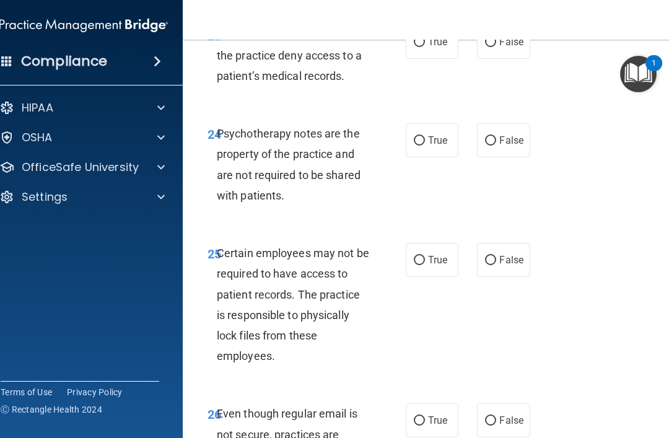
scroll to position [3735, 0]
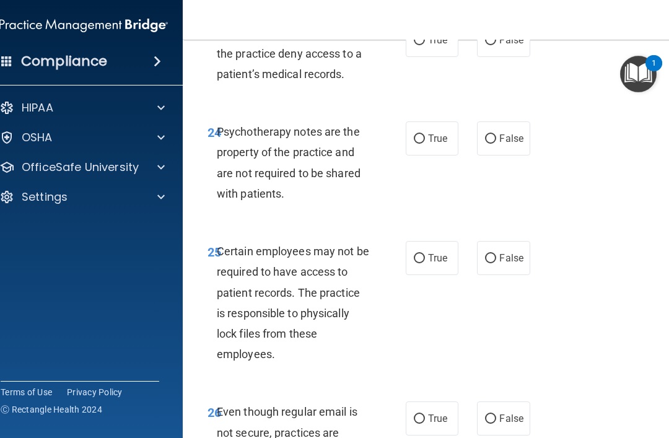
click at [490, 150] on label "False" at bounding box center [503, 138] width 53 height 34
click at [490, 144] on input "False" at bounding box center [490, 138] width 11 height 9
radio input "true"
click at [423, 154] on label "True" at bounding box center [432, 138] width 53 height 34
click at [423, 144] on input "True" at bounding box center [419, 138] width 11 height 9
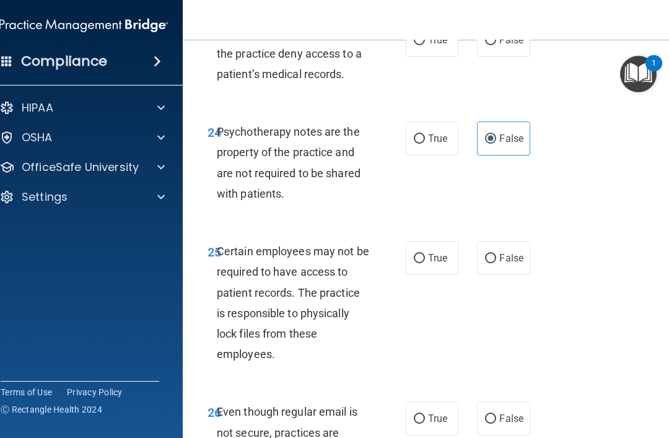
radio input "true"
radio input "false"
click at [494, 52] on label "False" at bounding box center [503, 40] width 53 height 34
click at [494, 45] on input "False" at bounding box center [490, 40] width 11 height 9
radio input "true"
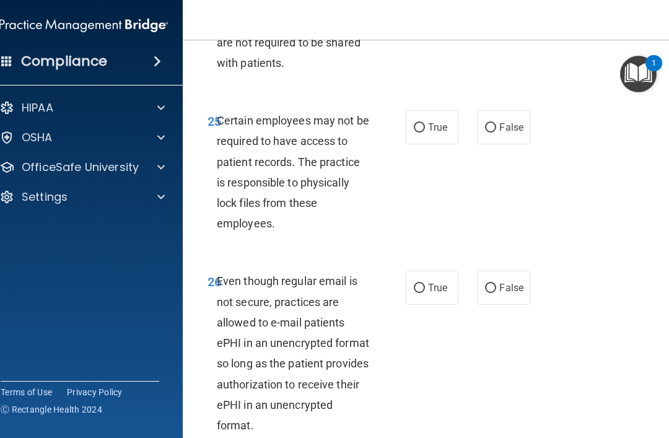
scroll to position [3870, 0]
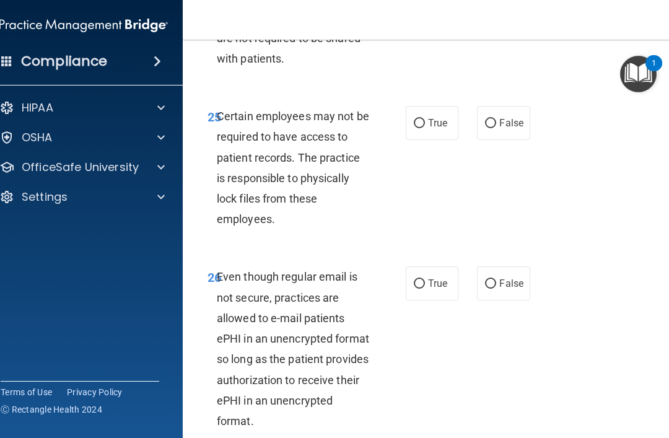
click at [419, 128] on input "True" at bounding box center [419, 123] width 11 height 9
radio input "true"
click at [424, 289] on input "True" at bounding box center [419, 284] width 11 height 9
radio input "true"
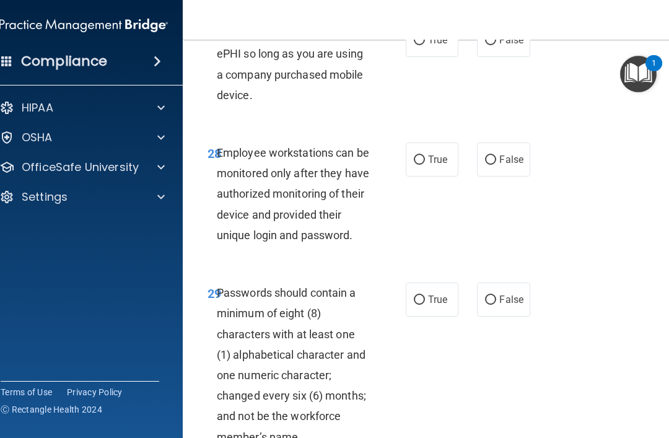
scroll to position [4314, 0]
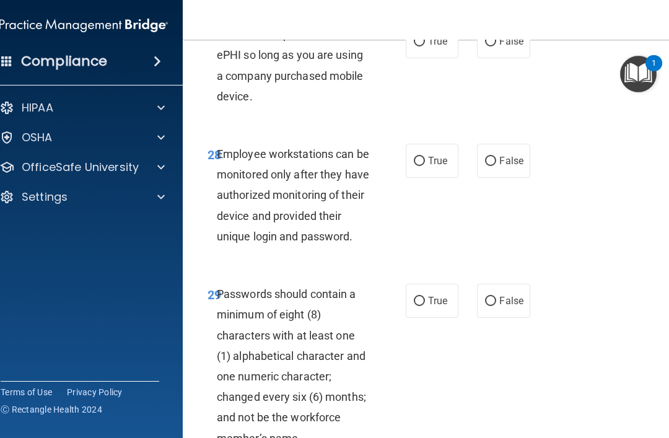
click at [491, 46] on input "False" at bounding box center [490, 41] width 11 height 9
radio input "true"
click at [494, 166] on input "False" at bounding box center [490, 161] width 11 height 9
radio input "true"
click at [416, 306] on input "True" at bounding box center [419, 301] width 11 height 9
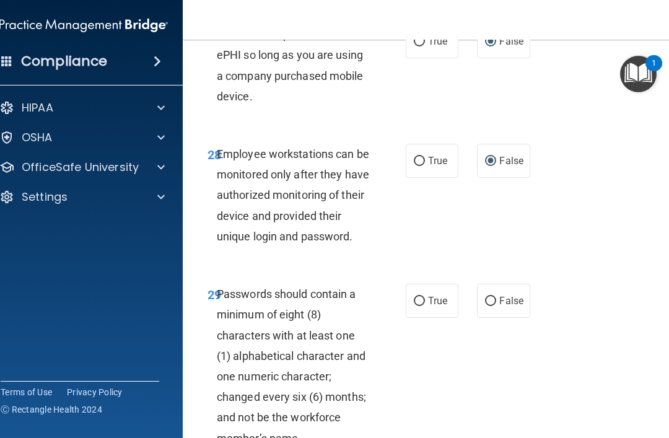
radio input "true"
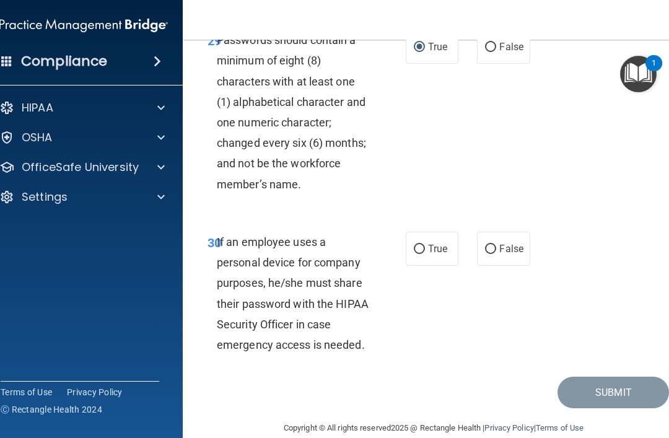
scroll to position [4587, 0]
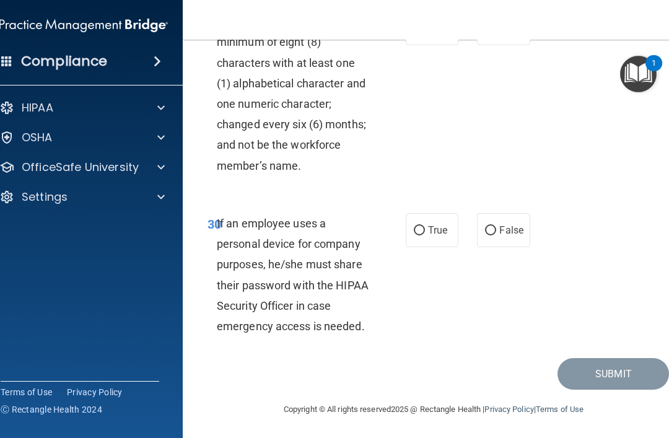
click at [496, 236] on input "False" at bounding box center [490, 230] width 11 height 9
radio input "true"
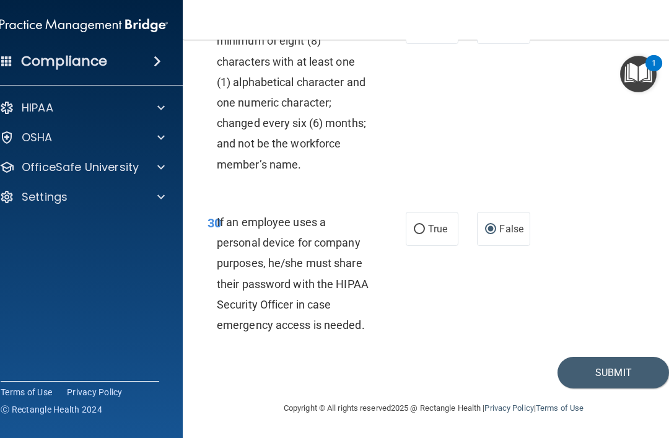
scroll to position [4604, 0]
click at [624, 372] on button "Submit" at bounding box center [614, 373] width 112 height 32
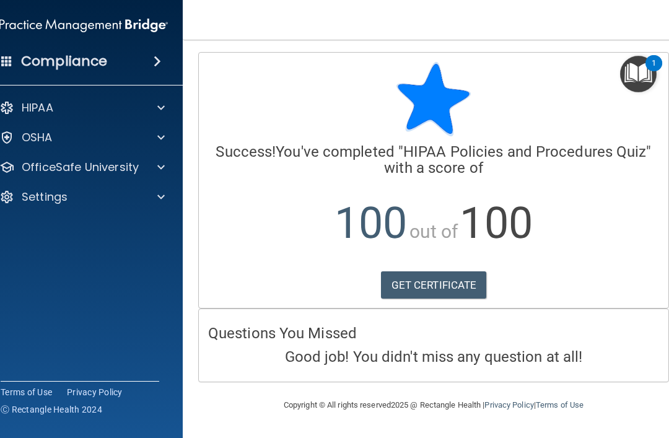
click at [592, 305] on div "Calculating your score.... Success! You've completed " HIPAA Policies and Proce…" at bounding box center [434, 180] width 470 height 255
click at [154, 50] on div "Compliance" at bounding box center [84, 61] width 198 height 27
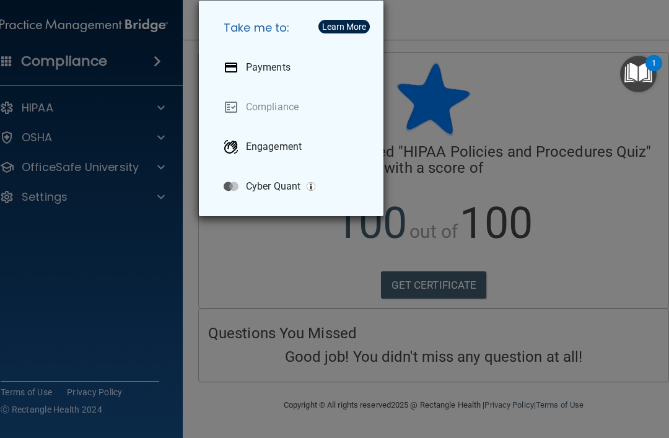
click at [120, 240] on div "Take me to: Payments Compliance Engagement Cyber Quant" at bounding box center [334, 219] width 669 height 438
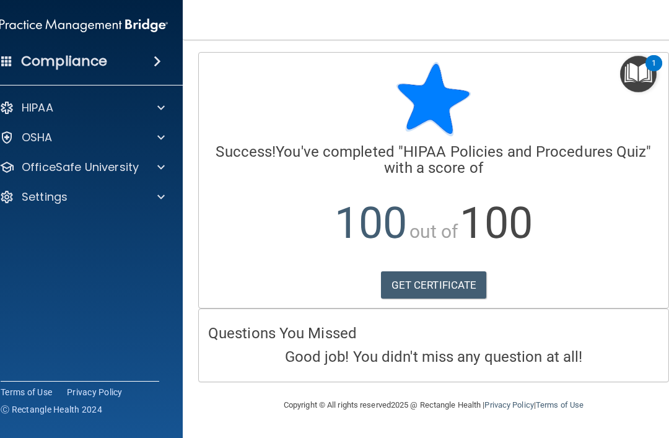
click at [656, 72] on div "1" at bounding box center [654, 71] width 4 height 16
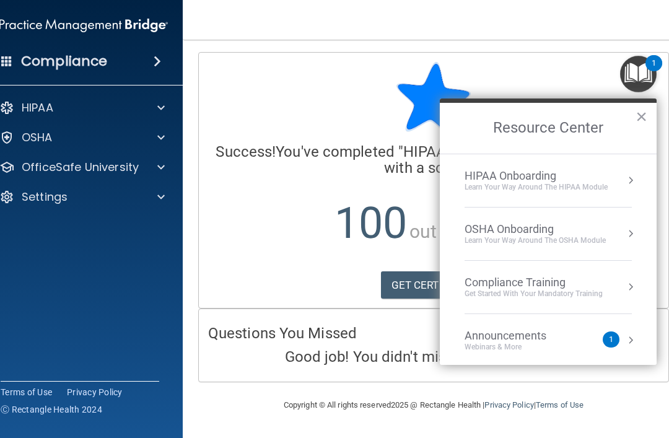
click at [630, 288] on button "Resource Center" at bounding box center [631, 287] width 12 height 12
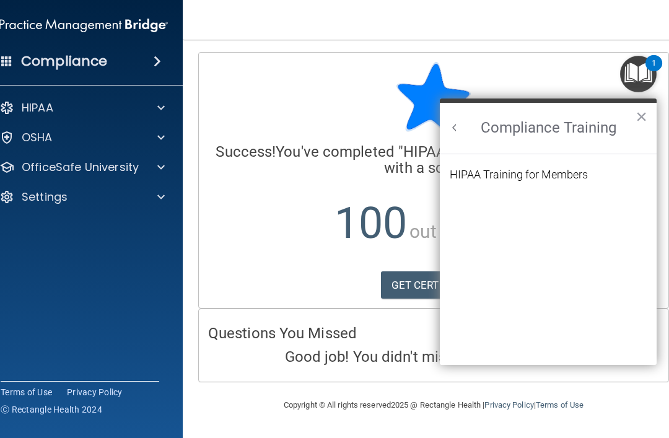
click at [560, 176] on div "HIPAA Training for Members" at bounding box center [519, 174] width 138 height 11
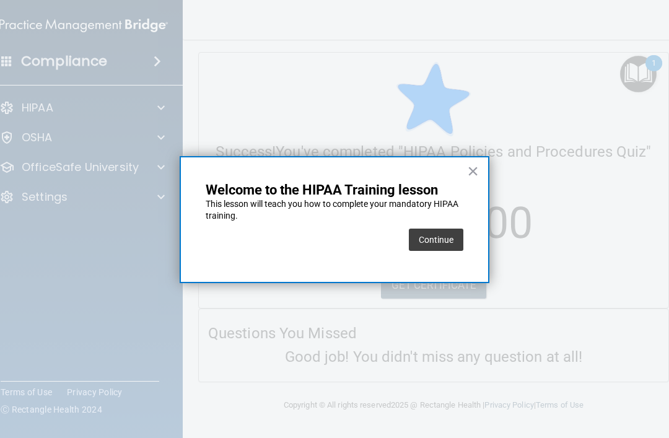
click at [478, 172] on button "×" at bounding box center [473, 171] width 12 height 20
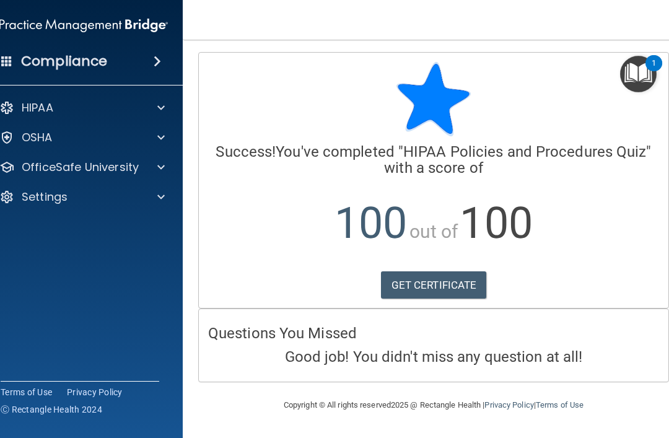
click at [31, 105] on p "HIPAA" at bounding box center [38, 107] width 32 height 15
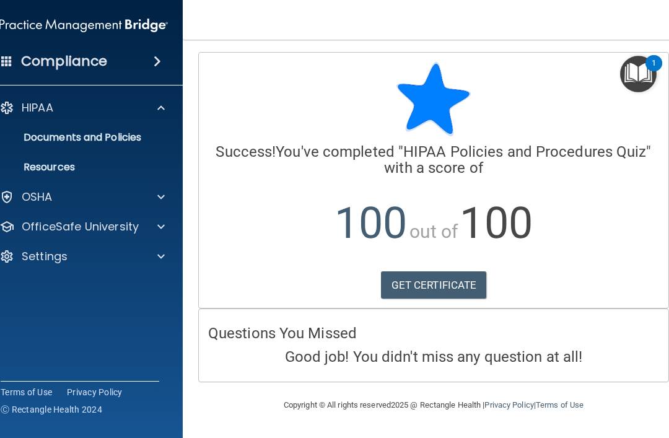
click at [46, 129] on link "Documents and Policies" at bounding box center [69, 137] width 195 height 25
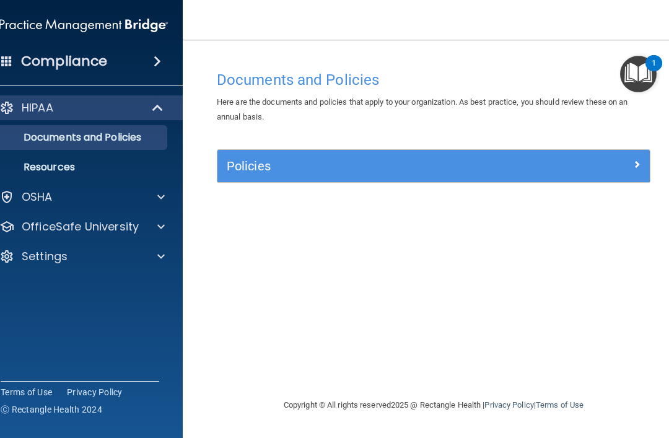
click at [38, 170] on p "Resources" at bounding box center [77, 167] width 169 height 12
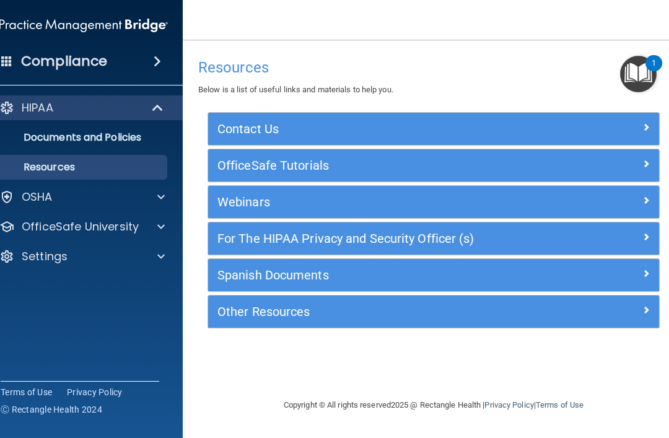
click at [34, 198] on p "OSHA" at bounding box center [37, 197] width 31 height 15
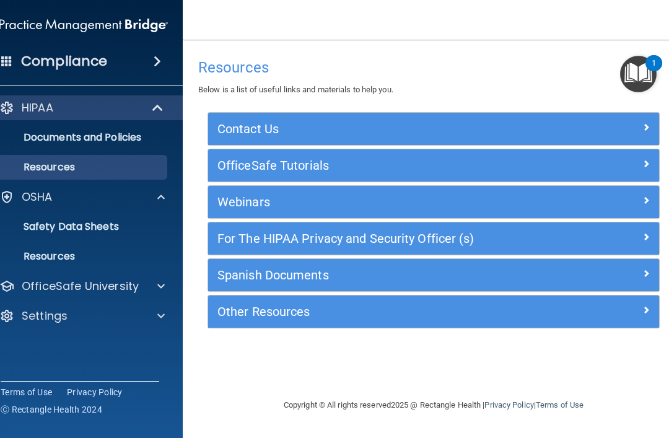
click at [663, 71] on div "1" at bounding box center [654, 63] width 17 height 16
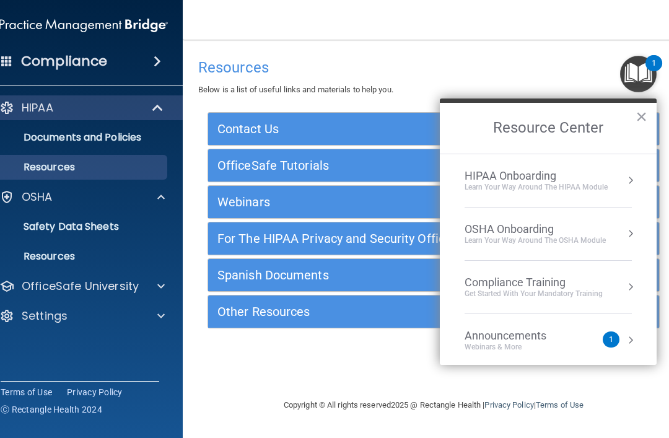
click at [626, 283] on button "Resource Center" at bounding box center [631, 287] width 12 height 12
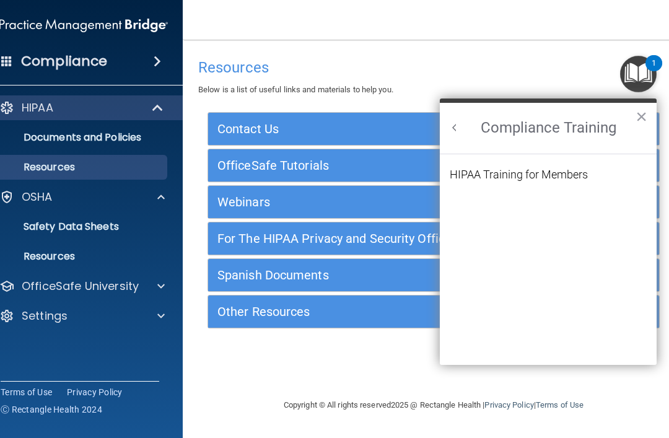
click at [568, 178] on div "HIPAA Training for Members" at bounding box center [519, 174] width 138 height 11
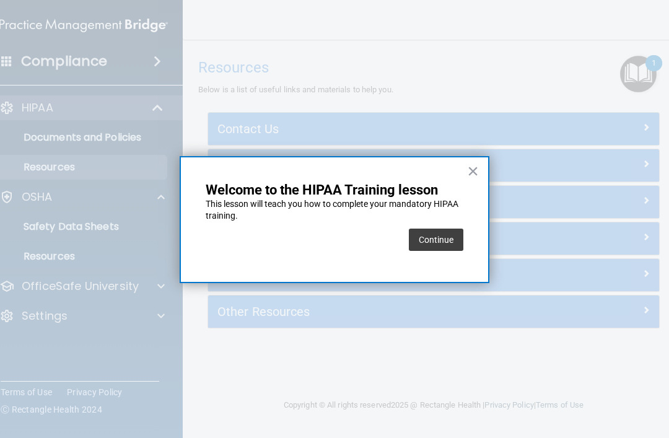
click at [442, 239] on button "Continue" at bounding box center [436, 240] width 55 height 22
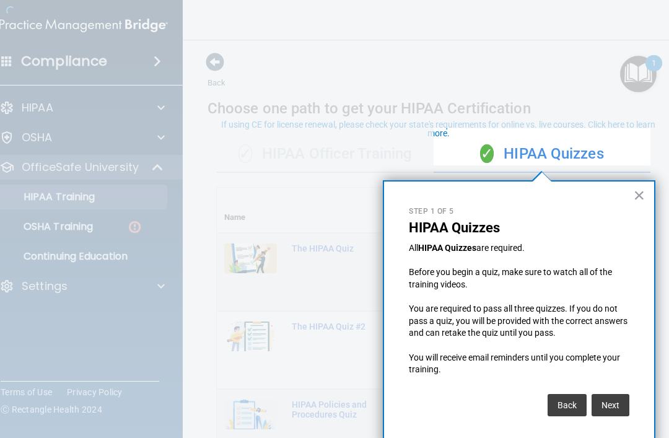
scroll to position [6, 0]
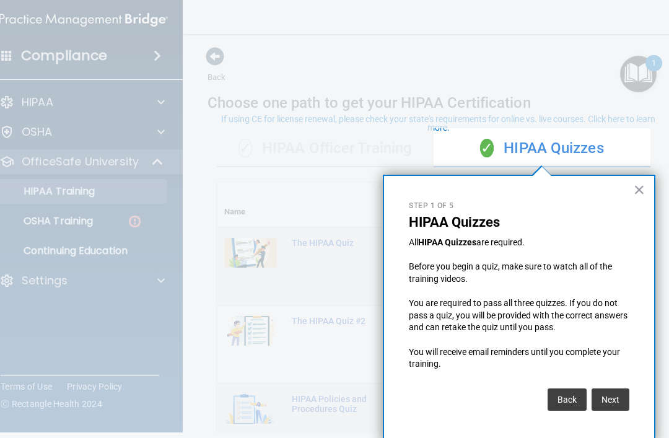
click at [638, 195] on button "×" at bounding box center [640, 190] width 12 height 20
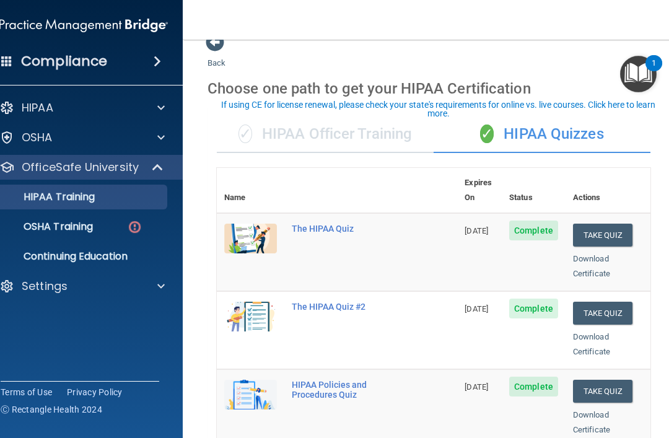
scroll to position [19, 0]
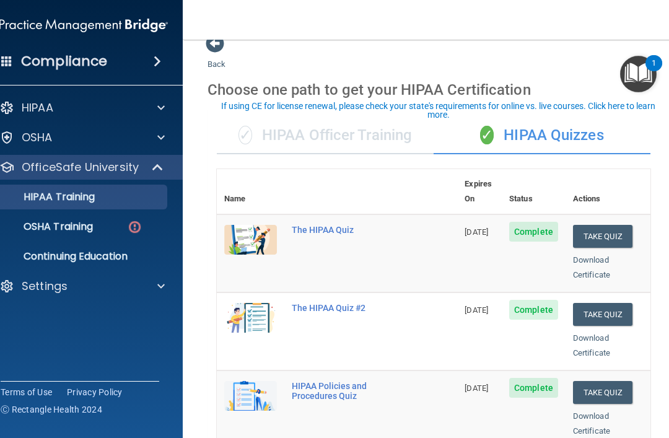
click at [156, 135] on div at bounding box center [159, 137] width 31 height 15
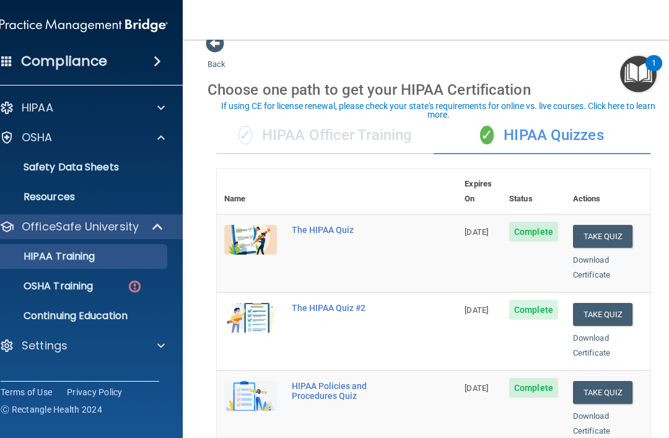
click at [54, 284] on p "OSHA Training" at bounding box center [43, 286] width 100 height 12
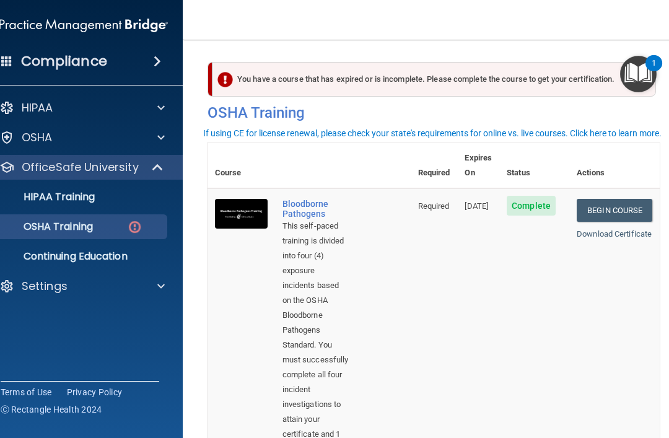
click at [630, 199] on link "Begin Course" at bounding box center [615, 210] width 76 height 23
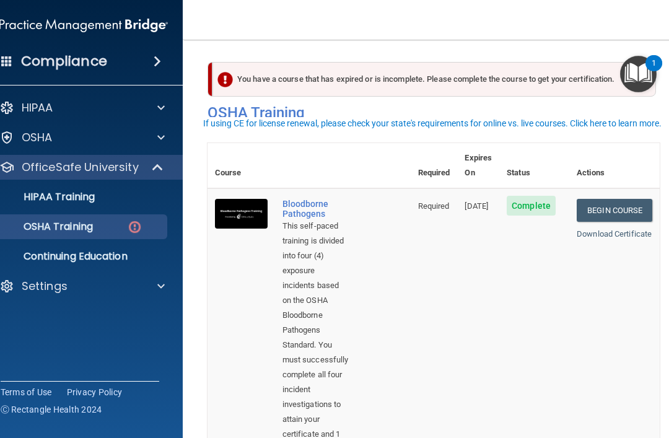
scroll to position [12, 0]
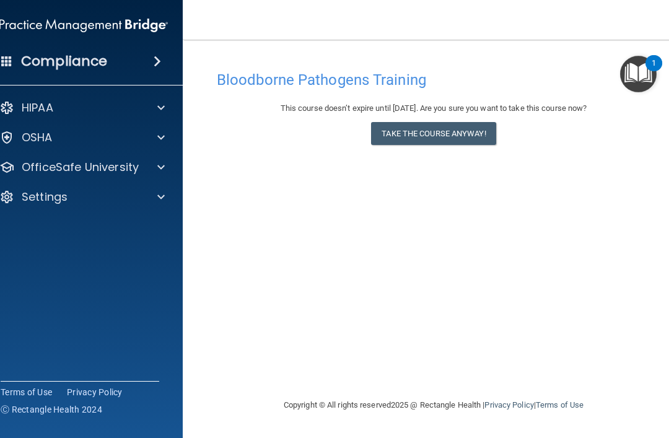
click at [30, 136] on p "OSHA" at bounding box center [37, 137] width 31 height 15
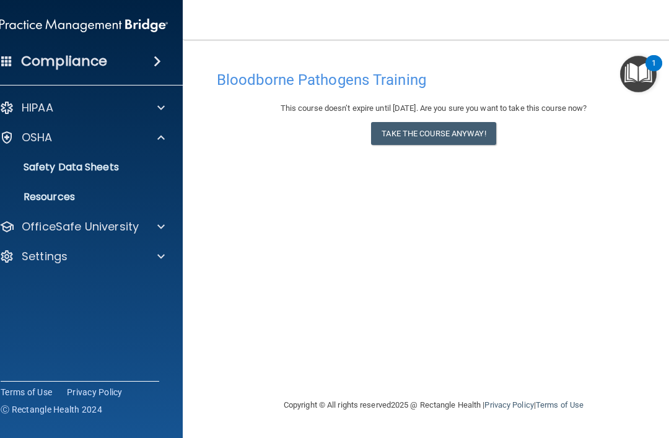
click at [46, 169] on p "Safety Data Sheets" at bounding box center [77, 167] width 169 height 12
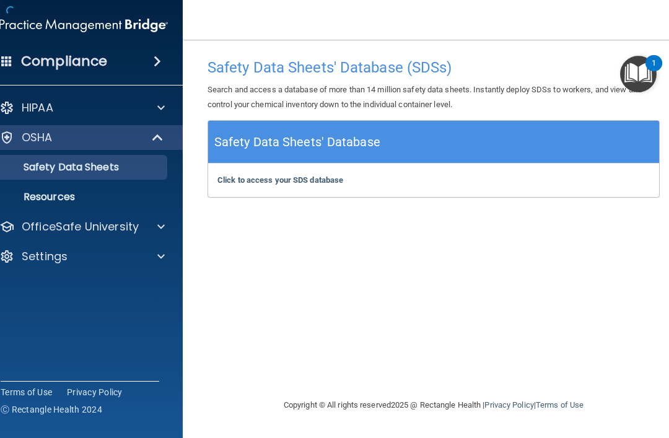
click at [38, 201] on p "Resources" at bounding box center [77, 197] width 169 height 12
